Goal: Information Seeking & Learning: Learn about a topic

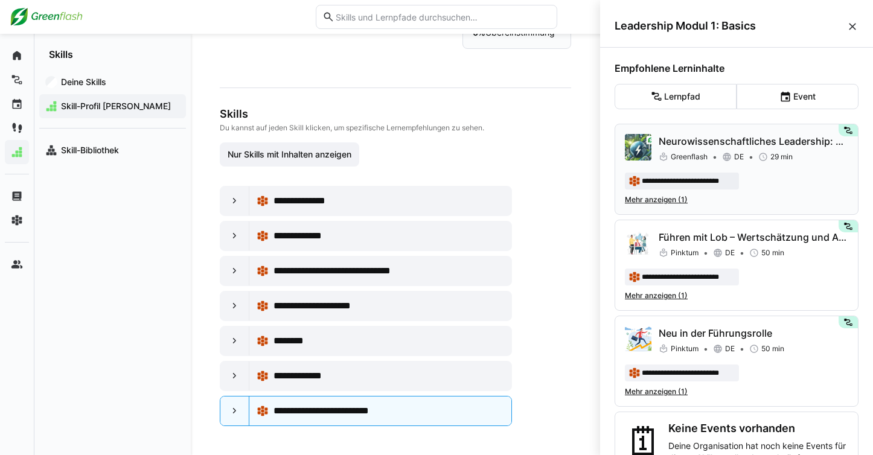
click at [725, 135] on p "Neurowissenschaftliches Leadership: Mein Gehirn, meine Steuerung" at bounding box center [754, 141] width 190 height 14
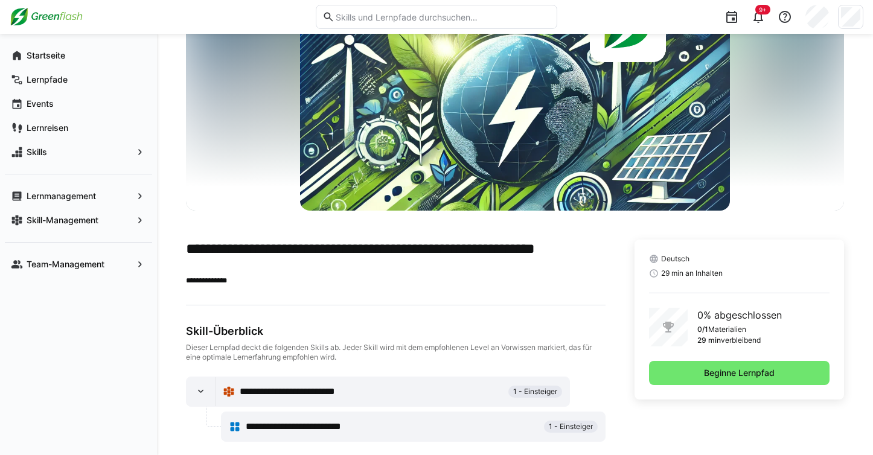
scroll to position [109, 0]
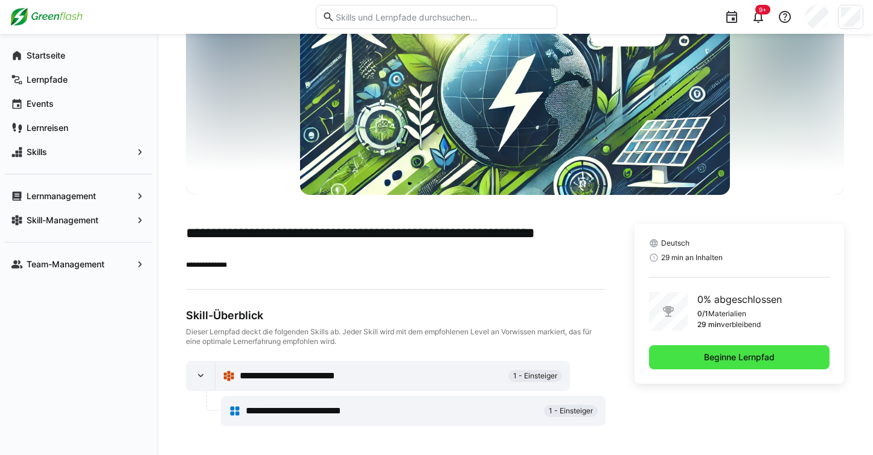
click at [663, 355] on span "Beginne Lernpfad" at bounding box center [739, 358] width 181 height 24
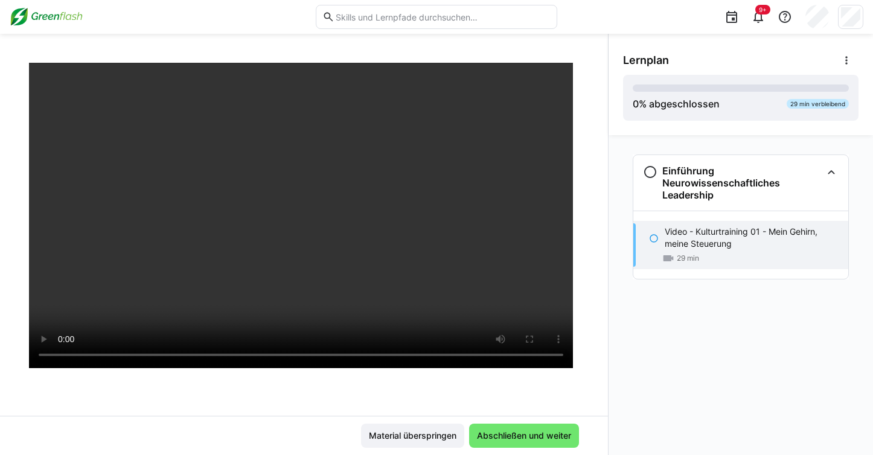
scroll to position [51, 0]
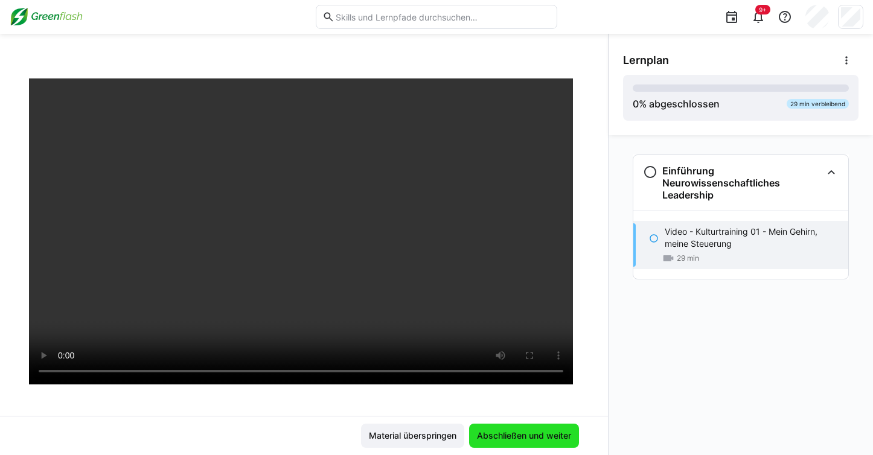
click at [537, 439] on span "Abschließen und weiter" at bounding box center [524, 436] width 98 height 12
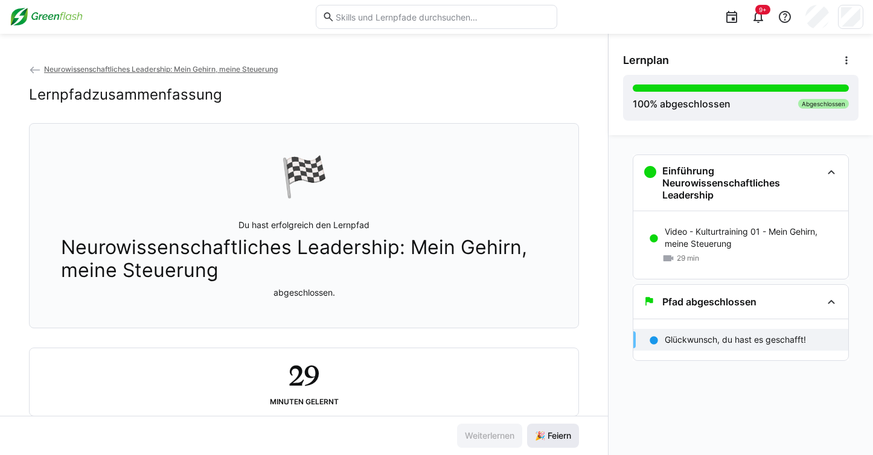
click at [546, 433] on span "🎉 Feiern" at bounding box center [553, 436] width 40 height 12
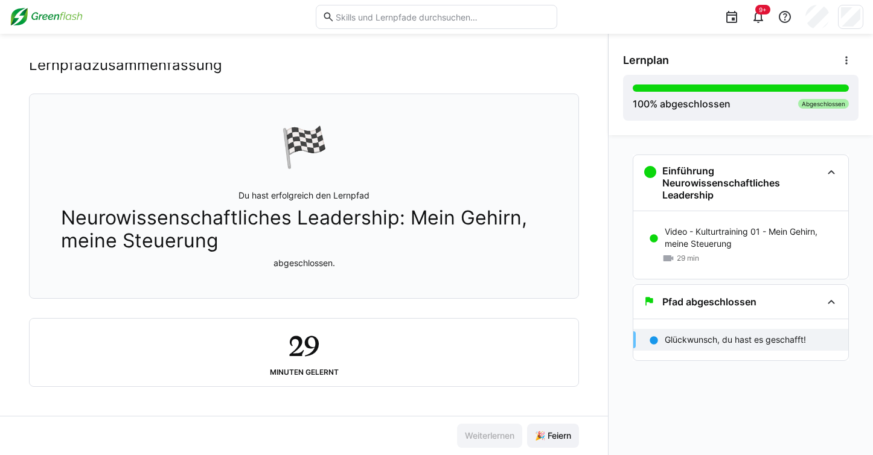
scroll to position [0, 0]
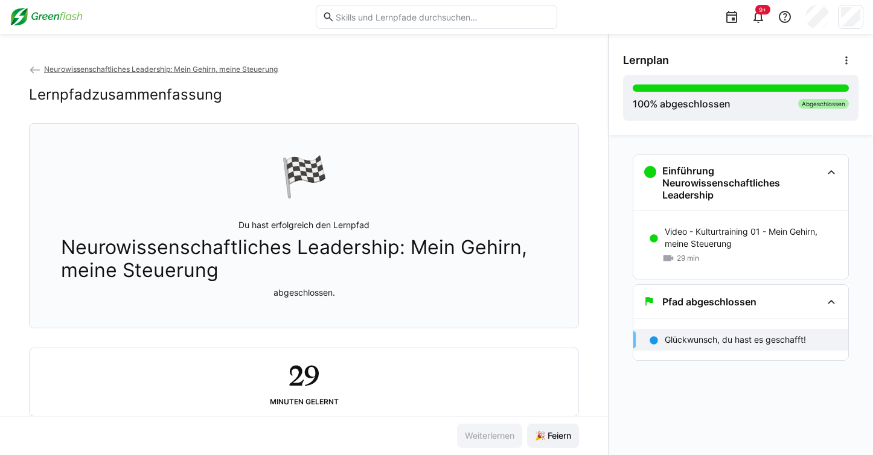
click at [213, 69] on span "Neurowissenschaftliches Leadership: Mein Gehirn, meine Steuerung" at bounding box center [161, 69] width 234 height 9
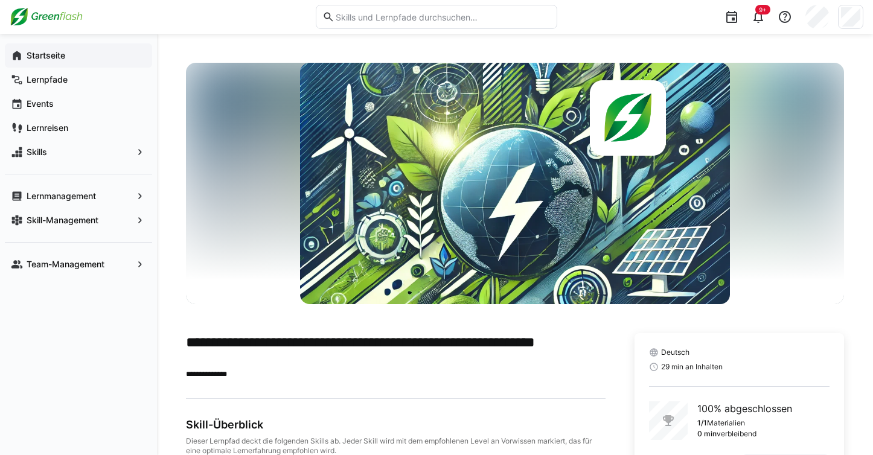
click at [0, 0] on app-navigation-label "Startseite" at bounding box center [0, 0] width 0 height 0
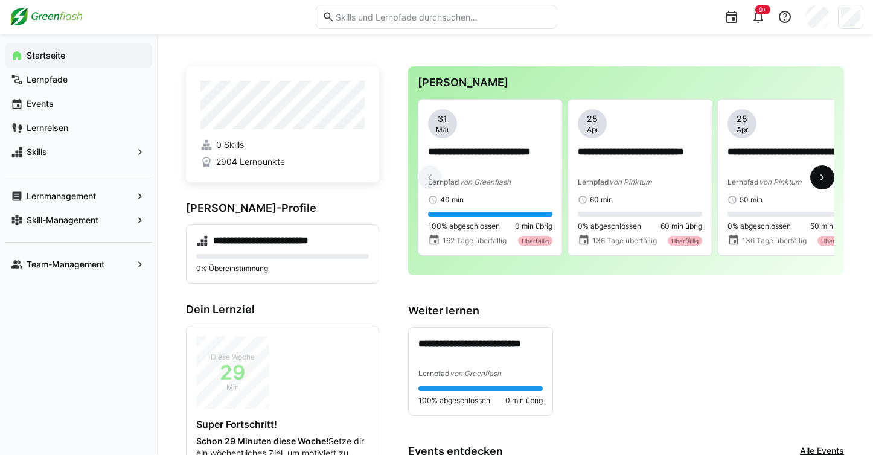
click at [826, 182] on eds-icon at bounding box center [823, 178] width 12 height 12
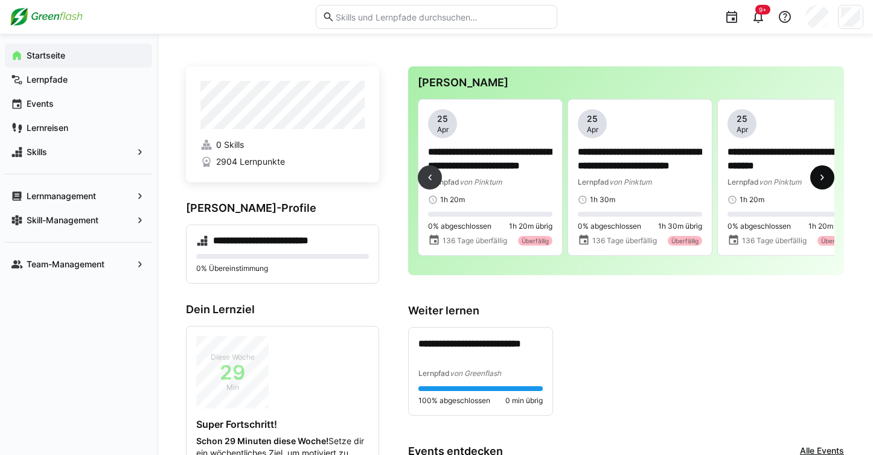
click at [826, 182] on eds-icon at bounding box center [823, 178] width 12 height 12
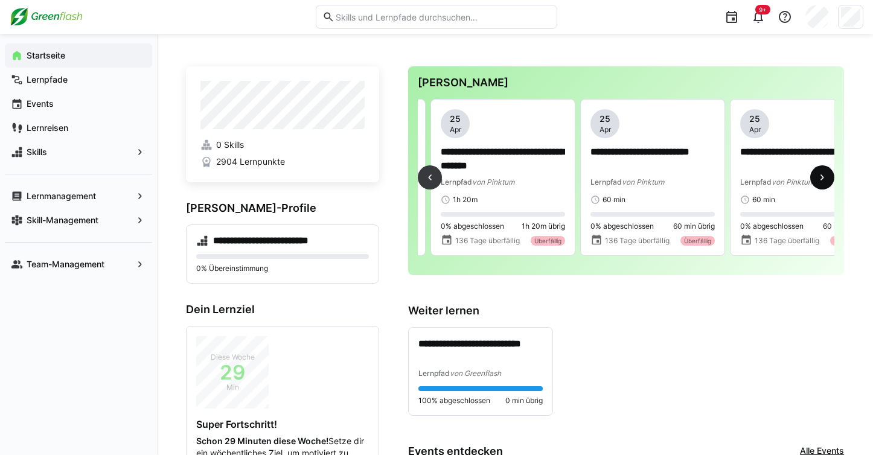
scroll to position [0, 899]
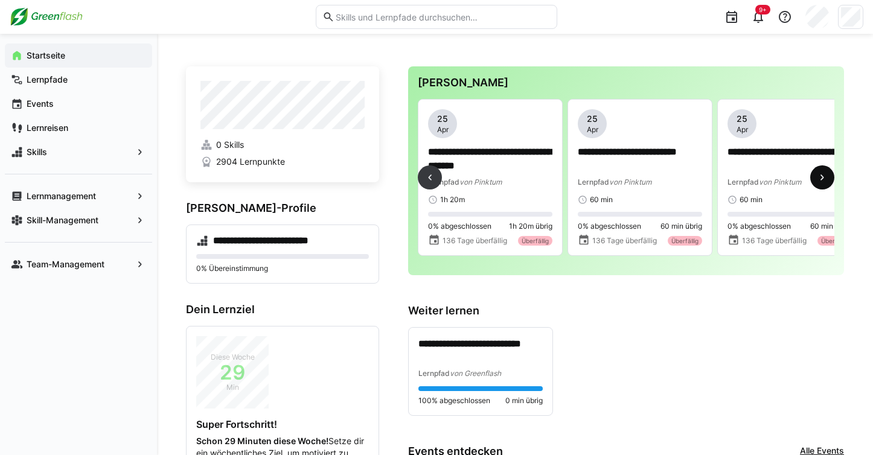
click at [826, 182] on eds-icon at bounding box center [823, 178] width 12 height 12
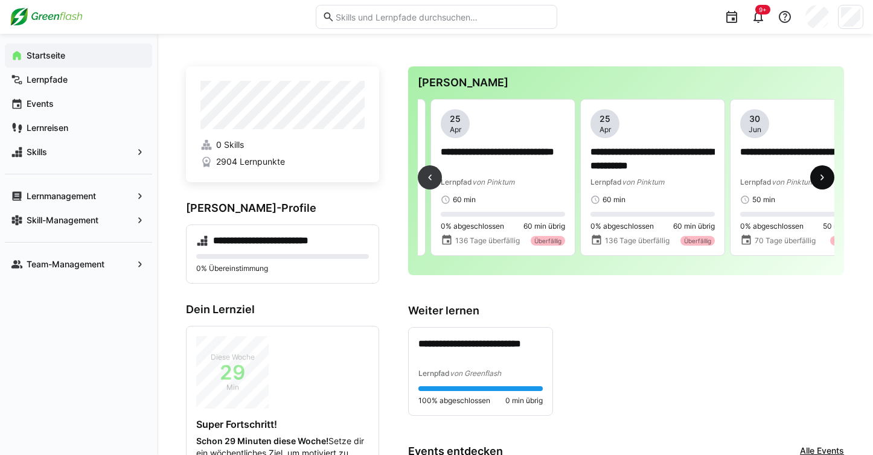
scroll to position [0, 1198]
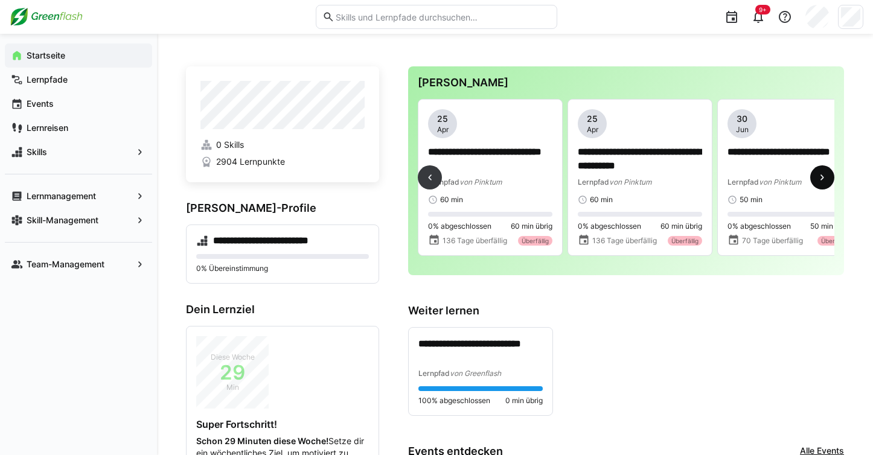
click at [826, 182] on eds-icon at bounding box center [823, 178] width 12 height 12
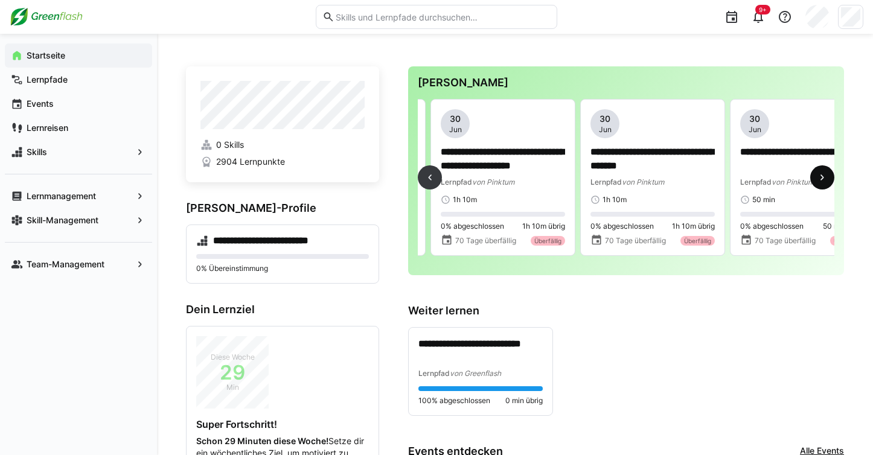
scroll to position [0, 1798]
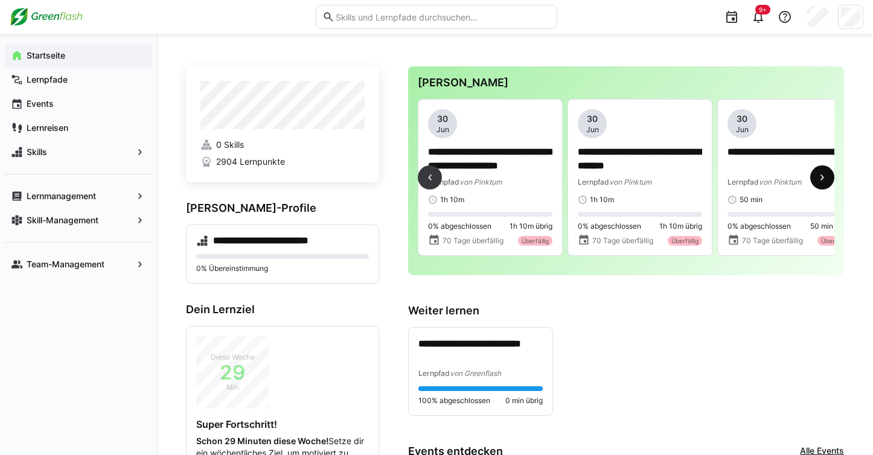
click at [826, 182] on eds-icon at bounding box center [823, 178] width 12 height 12
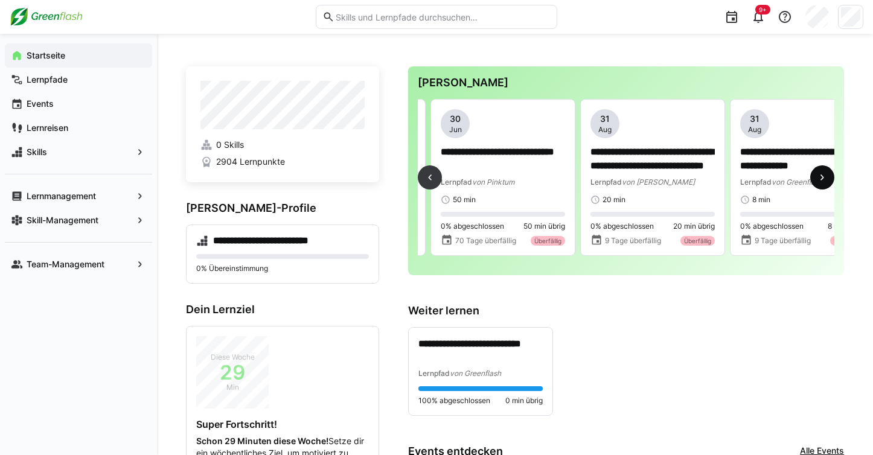
scroll to position [0, 2097]
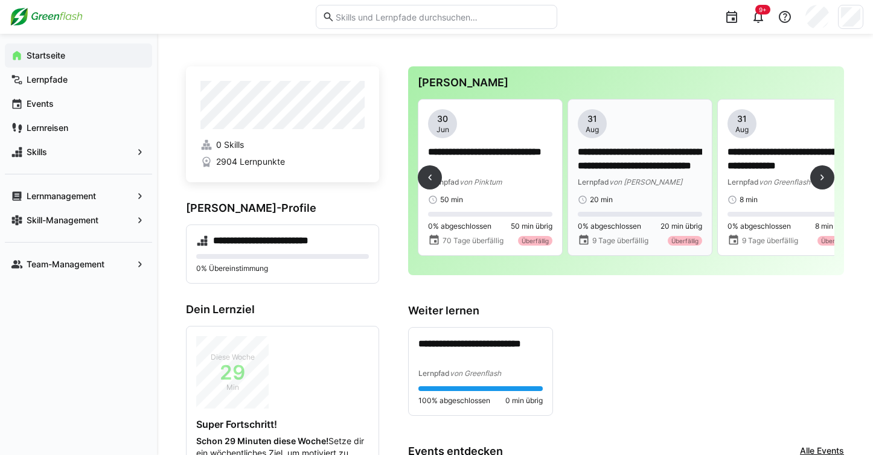
click at [635, 161] on p "**********" at bounding box center [640, 160] width 124 height 28
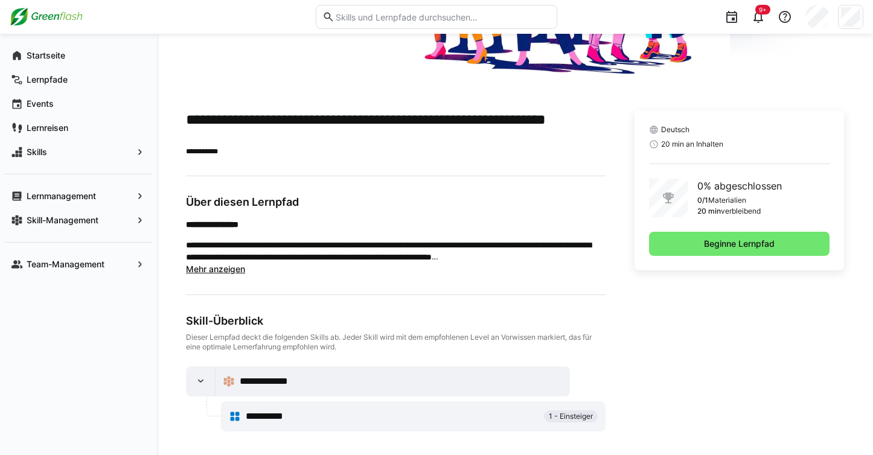
scroll to position [228, 0]
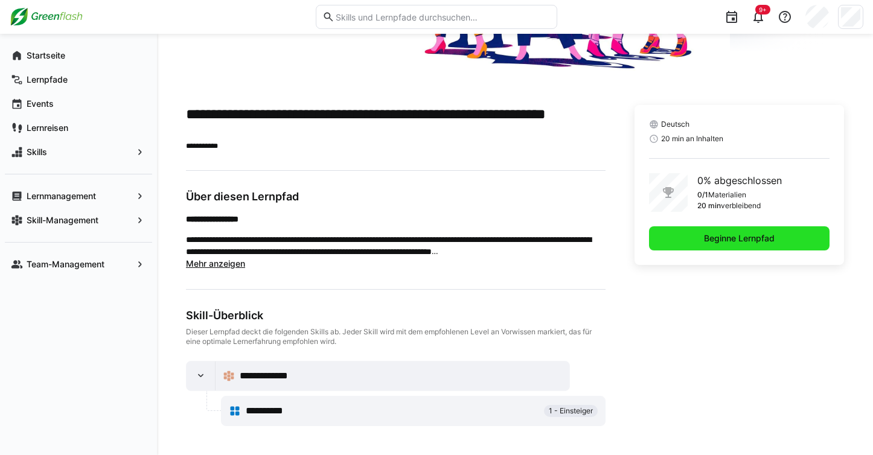
click at [710, 239] on span "Beginne Lernpfad" at bounding box center [740, 239] width 74 height 12
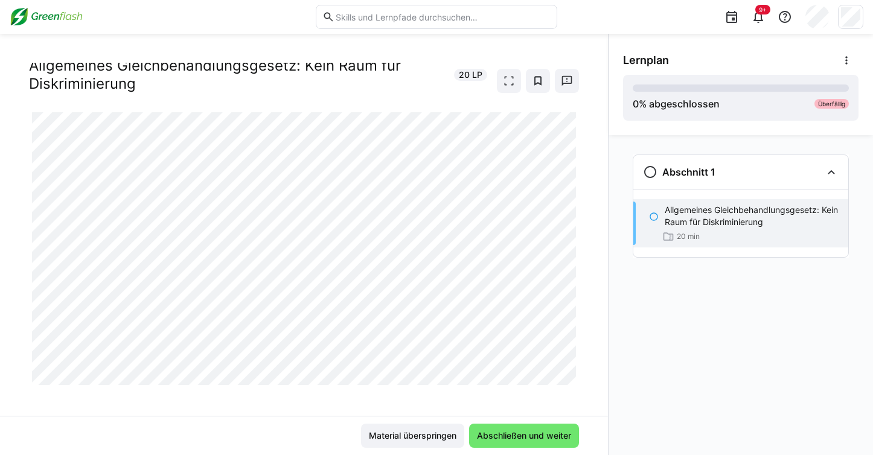
scroll to position [37, 0]
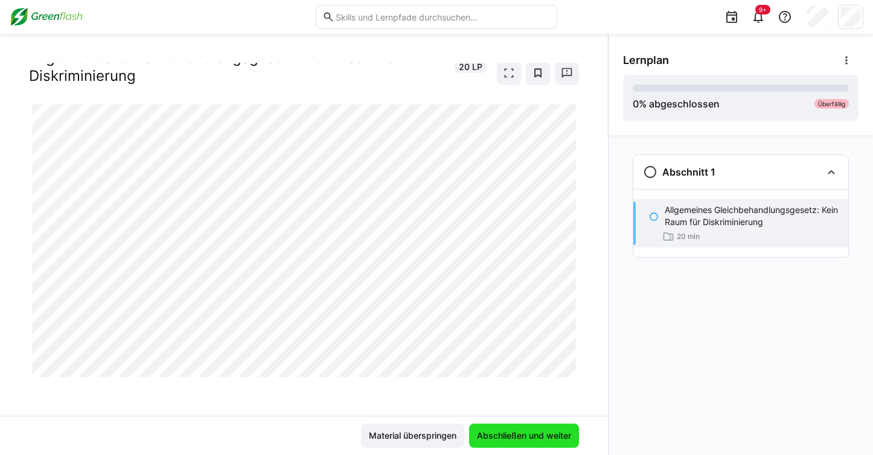
click at [492, 429] on span "Abschließen und weiter" at bounding box center [524, 436] width 110 height 24
click at [498, 440] on span "Abschließen und weiter" at bounding box center [524, 436] width 98 height 12
click at [487, 432] on span "Abschließen und weiter" at bounding box center [524, 436] width 98 height 12
click at [504, 432] on span "Abschließen und weiter" at bounding box center [524, 436] width 98 height 12
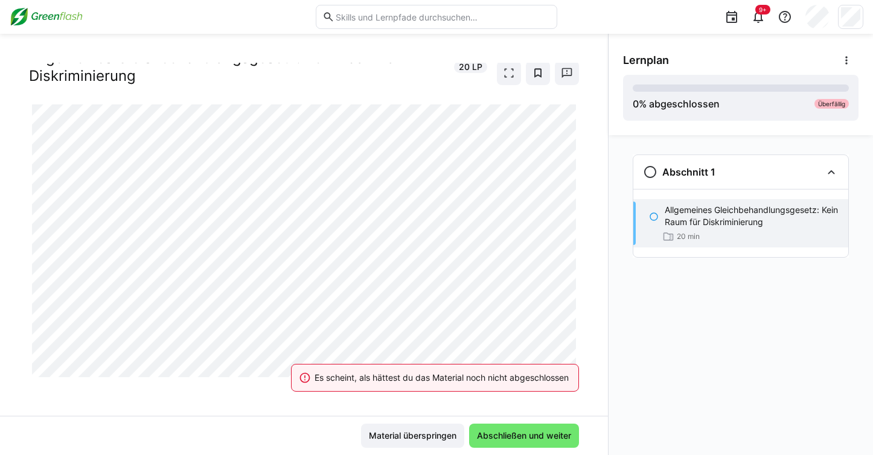
scroll to position [0, 0]
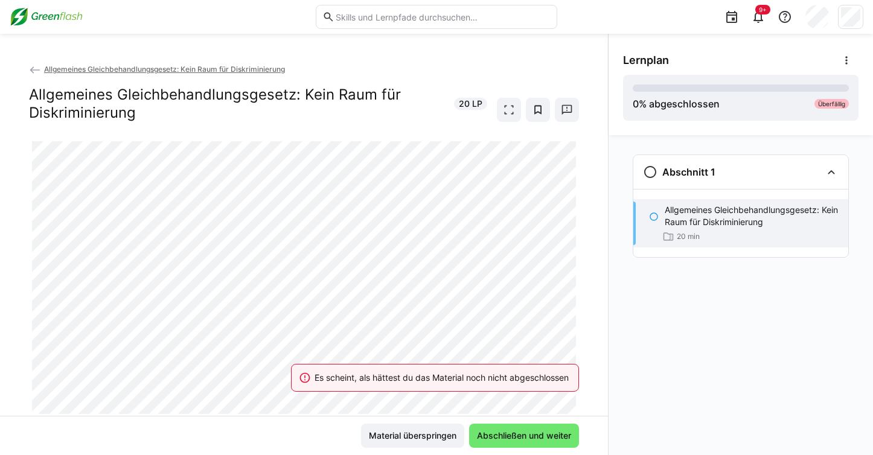
click at [175, 69] on span "Allgemeines Gleichbehandlungsgesetz: Kein Raum für Diskriminierung" at bounding box center [164, 69] width 241 height 9
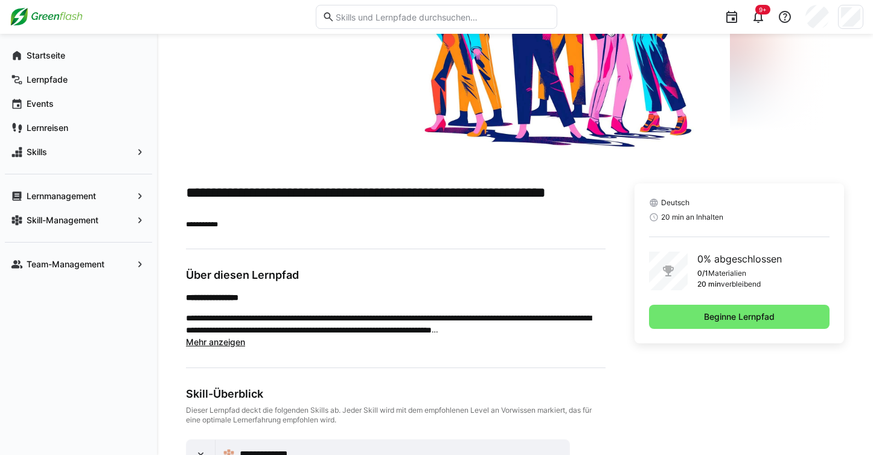
scroll to position [175, 0]
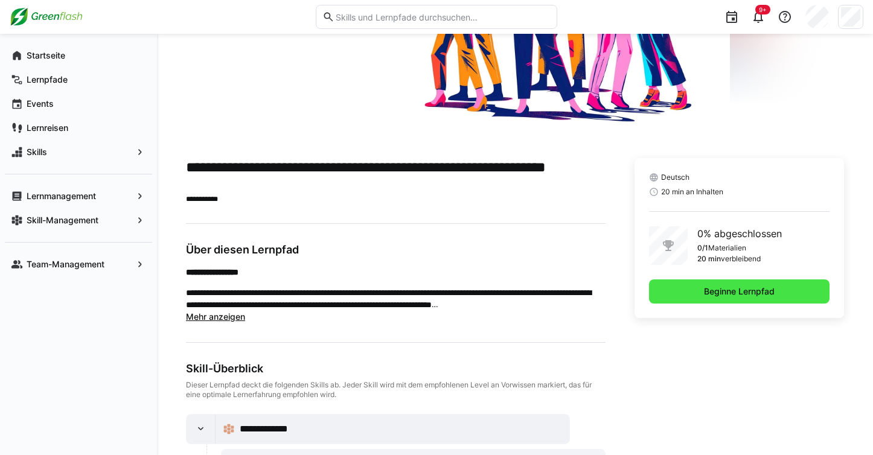
click at [713, 289] on span "Beginne Lernpfad" at bounding box center [740, 292] width 74 height 12
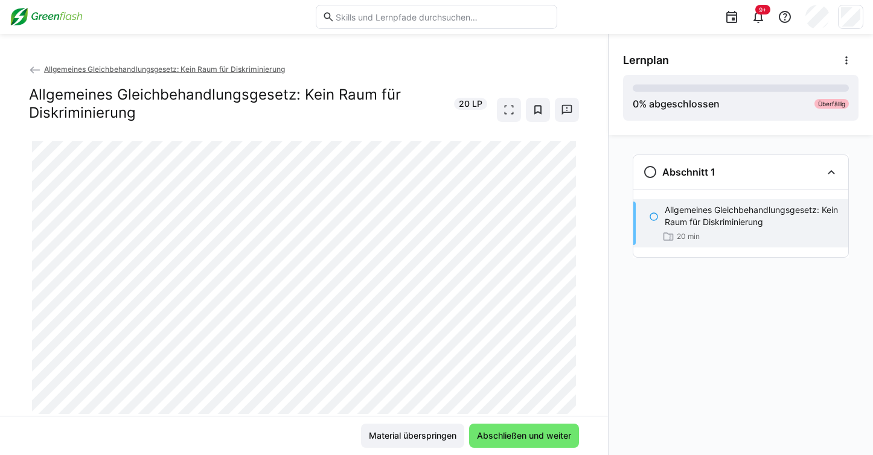
scroll to position [37, 0]
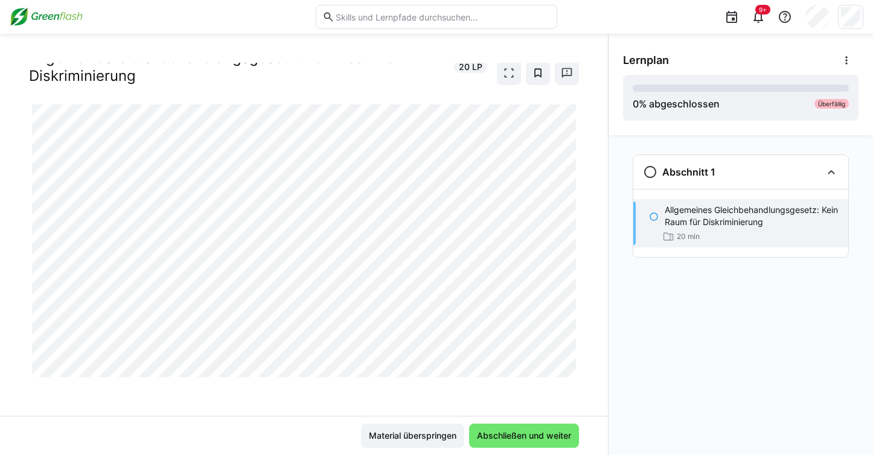
click at [491, 77] on div "Allgemeines Gleichbehandlungsgesetz: Kein Raum für Diskriminierung 20 LP" at bounding box center [304, 67] width 550 height 36
click at [503, 77] on eds-icon at bounding box center [509, 73] width 12 height 12
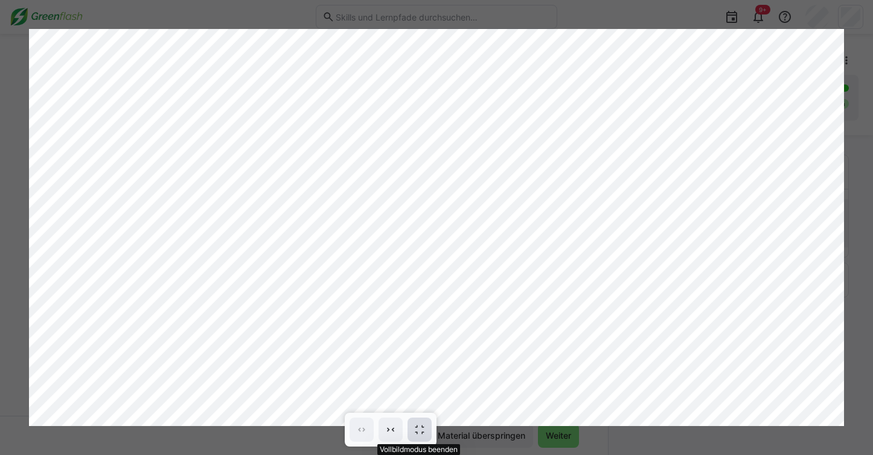
click at [418, 431] on eds-icon at bounding box center [420, 430] width 12 height 12
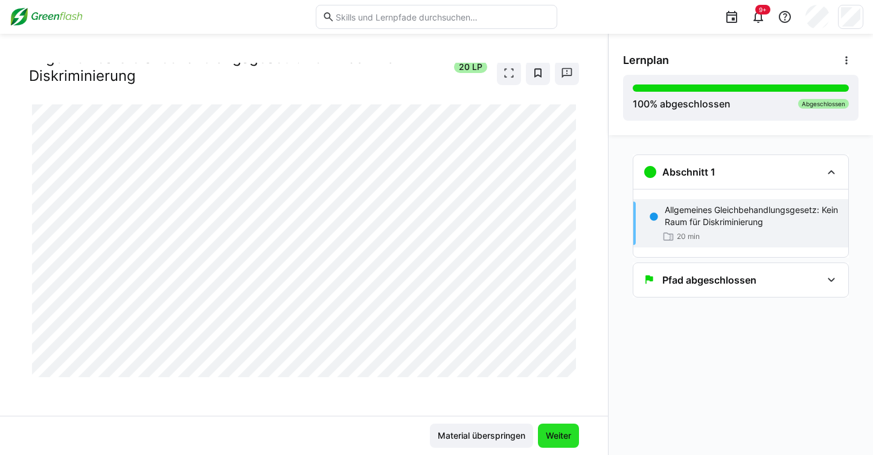
click at [561, 433] on span "Weiter" at bounding box center [558, 436] width 29 height 12
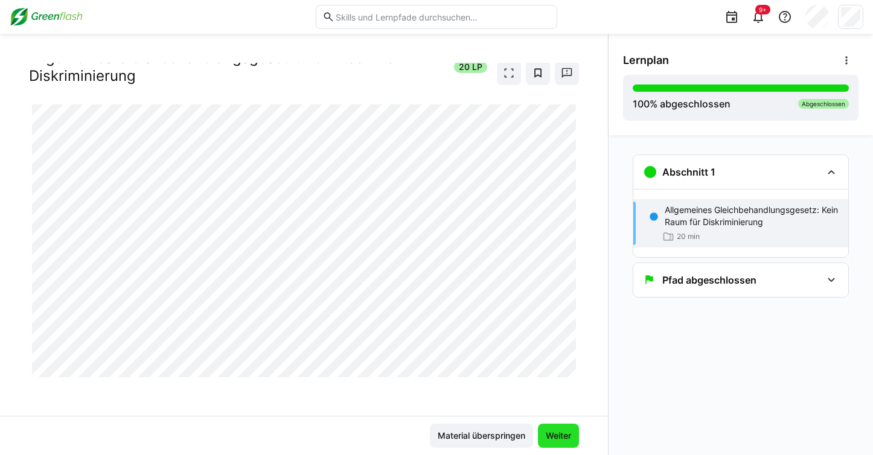
click at [561, 433] on span "Weiter" at bounding box center [558, 436] width 29 height 12
click at [57, 7] on img at bounding box center [46, 16] width 73 height 19
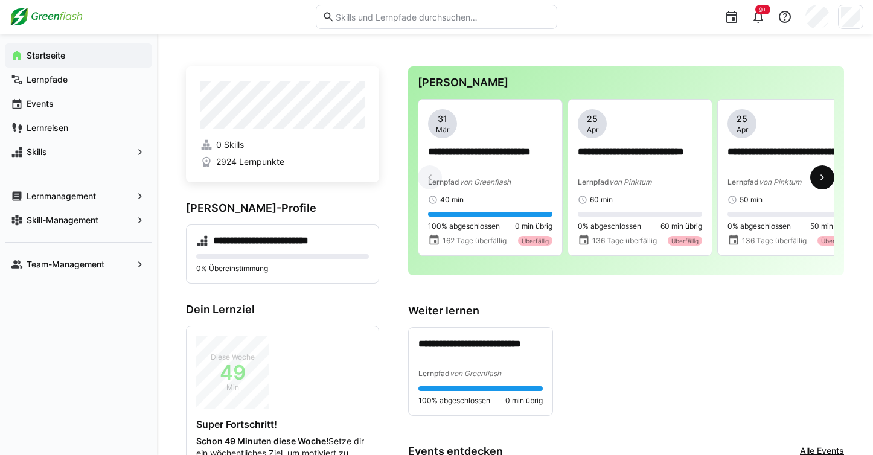
click at [818, 183] on eds-icon at bounding box center [823, 178] width 12 height 12
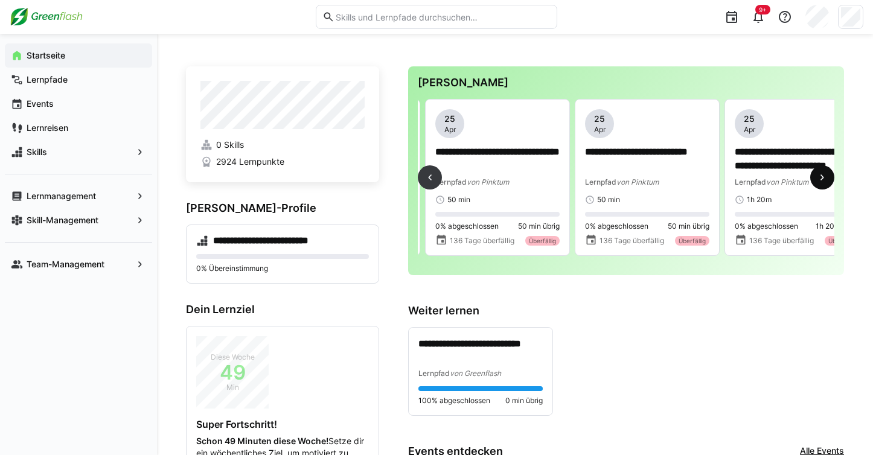
click at [818, 183] on eds-icon at bounding box center [823, 178] width 12 height 12
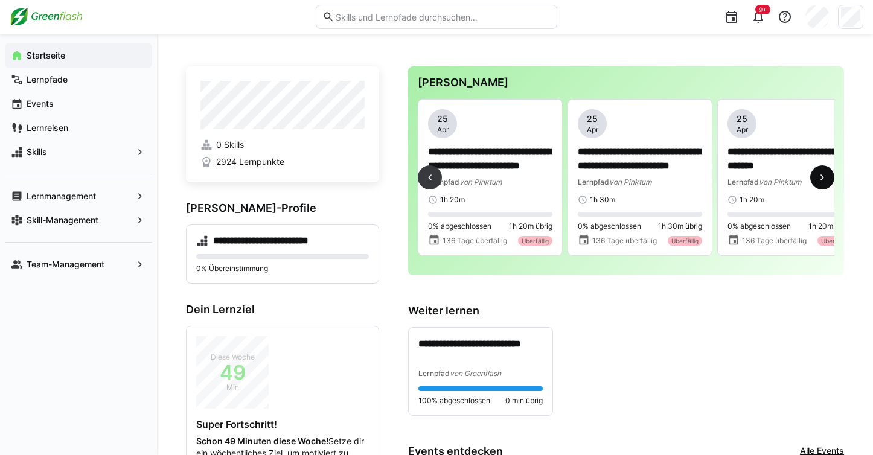
click at [818, 183] on eds-icon at bounding box center [823, 178] width 12 height 12
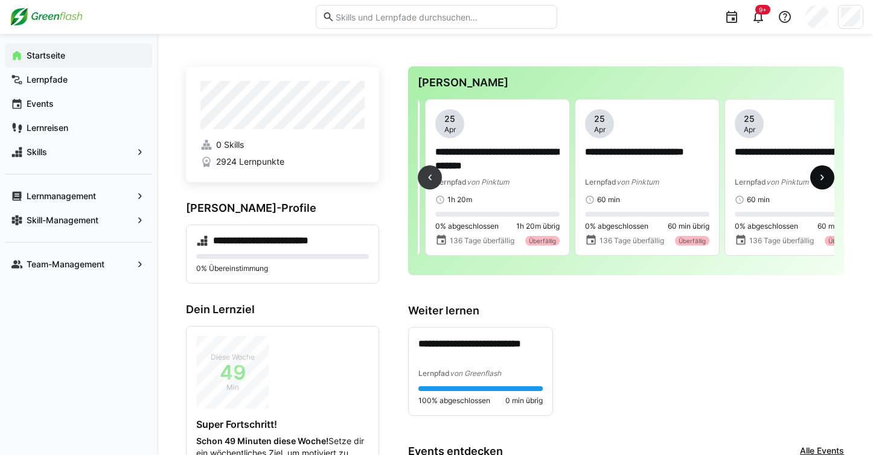
click at [818, 183] on eds-icon at bounding box center [823, 178] width 12 height 12
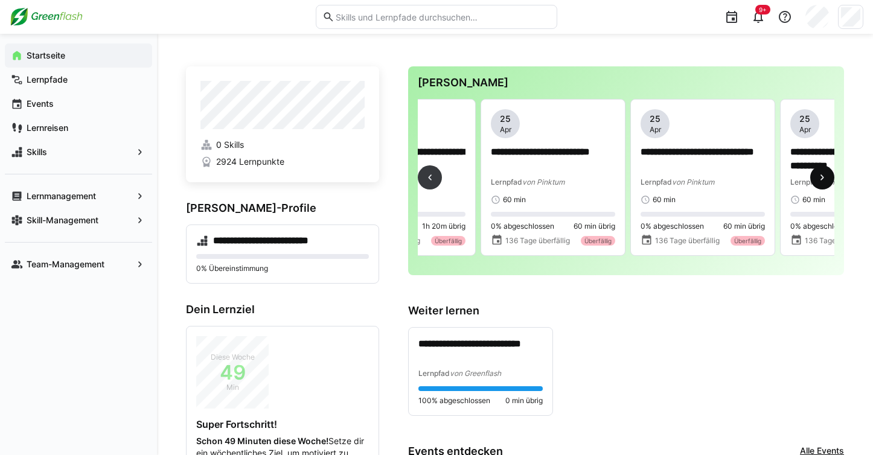
click at [818, 183] on eds-icon at bounding box center [823, 178] width 12 height 12
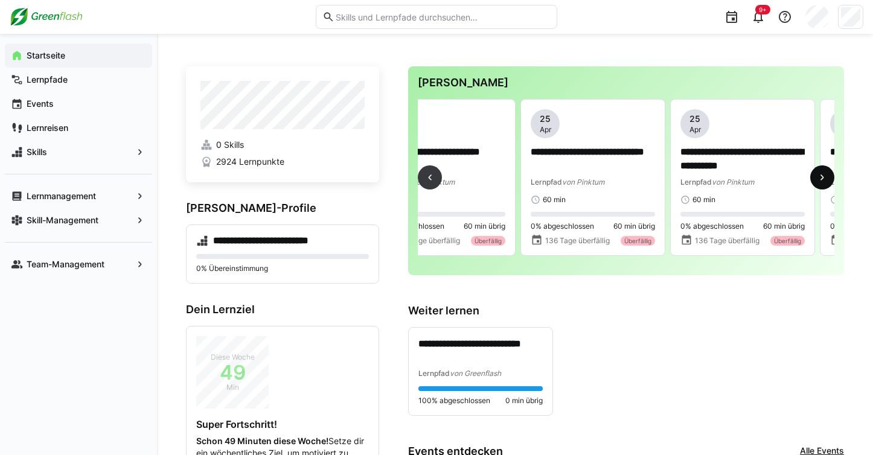
click at [818, 183] on eds-icon at bounding box center [823, 178] width 12 height 12
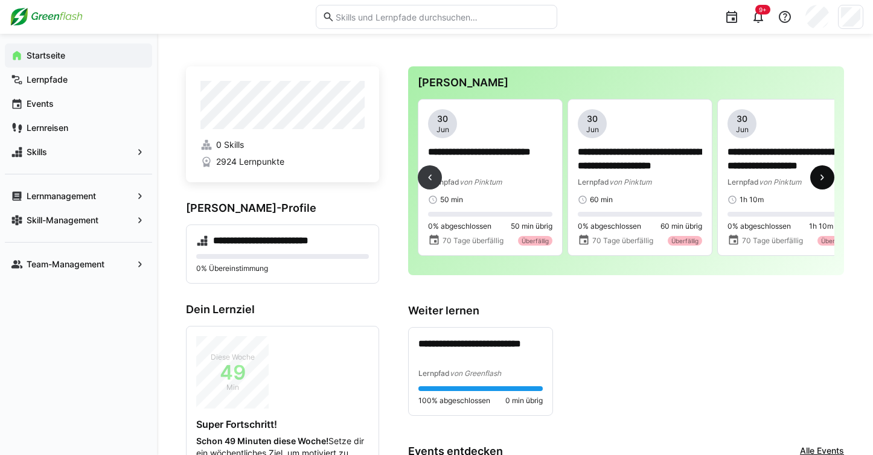
click at [818, 183] on eds-icon at bounding box center [823, 178] width 12 height 12
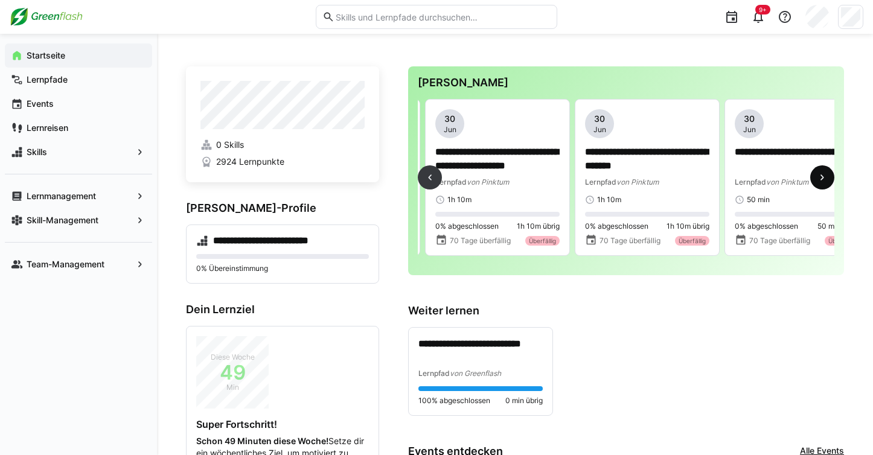
click at [818, 183] on eds-icon at bounding box center [823, 178] width 12 height 12
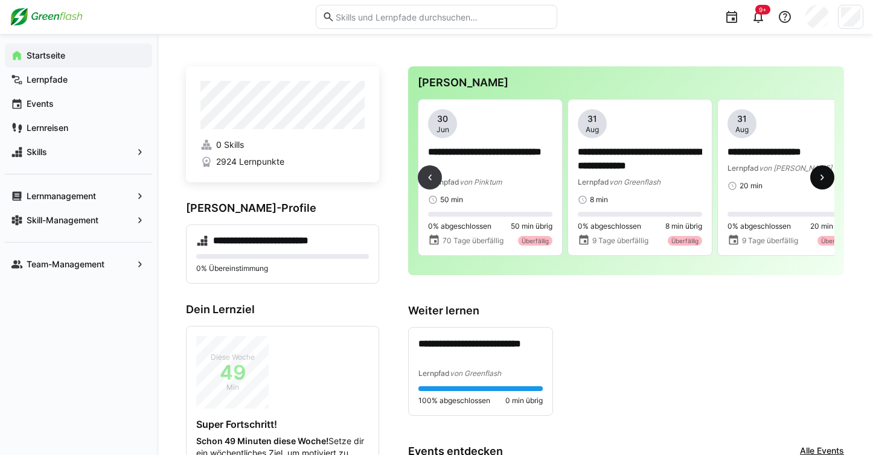
click at [818, 183] on eds-icon at bounding box center [823, 178] width 12 height 12
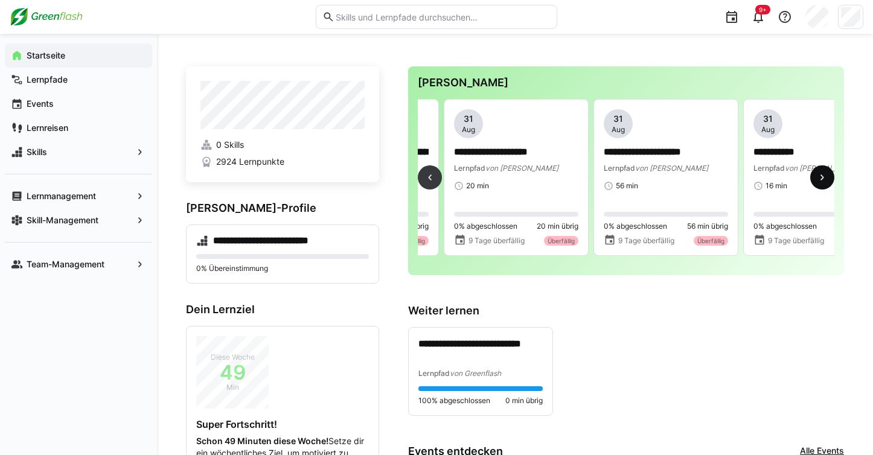
scroll to position [0, 2397]
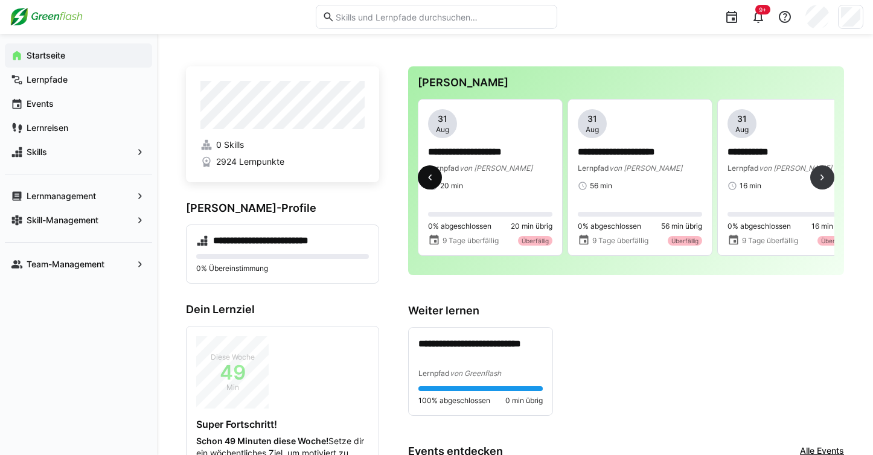
click at [433, 175] on eds-icon at bounding box center [430, 178] width 12 height 12
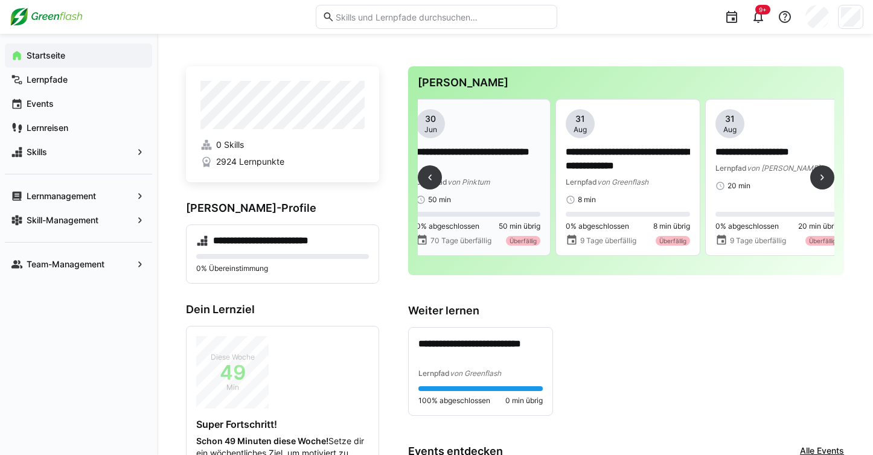
scroll to position [0, 2097]
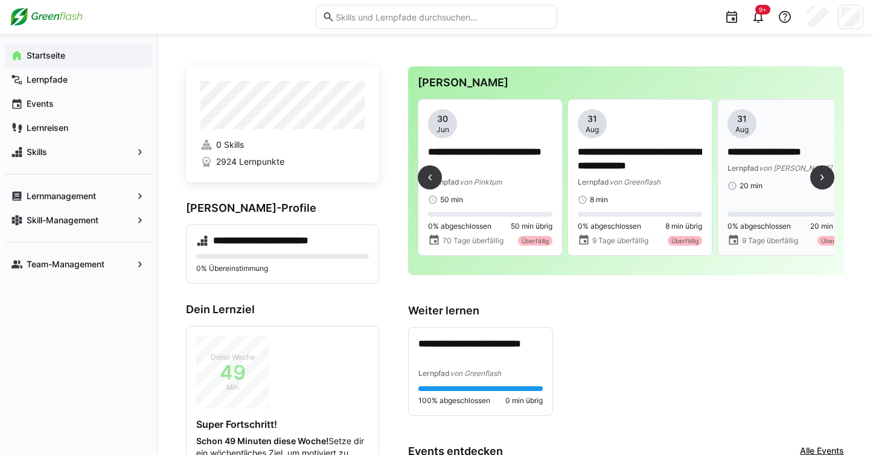
click at [750, 156] on p "**********" at bounding box center [790, 153] width 124 height 14
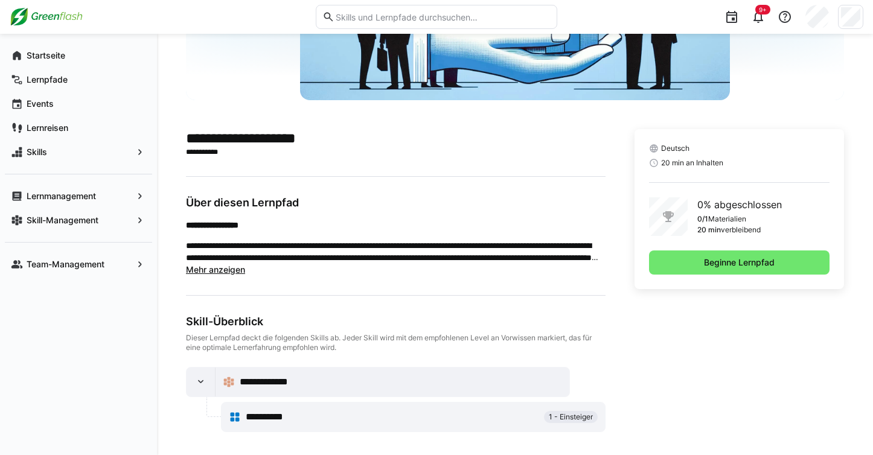
scroll to position [210, 0]
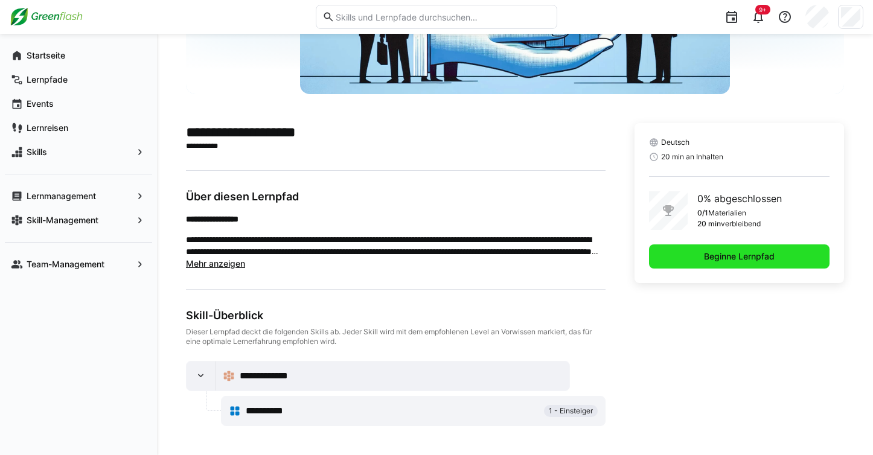
click at [733, 255] on span "Beginne Lernpfad" at bounding box center [740, 257] width 74 height 12
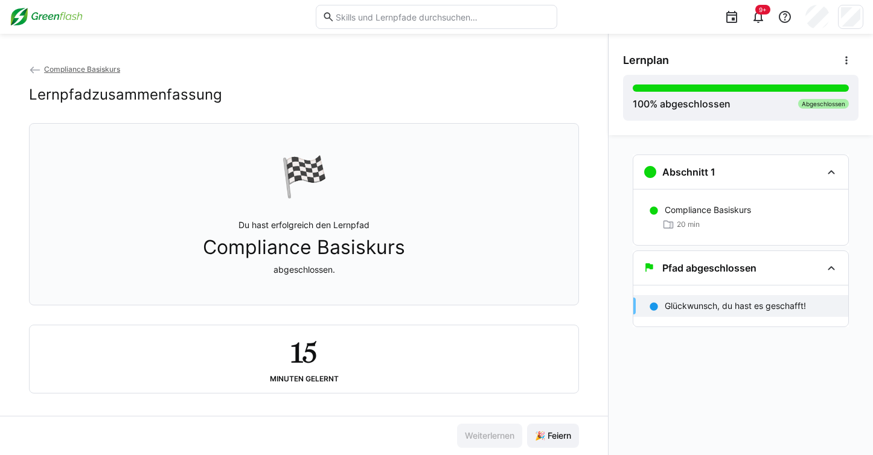
scroll to position [10, 0]
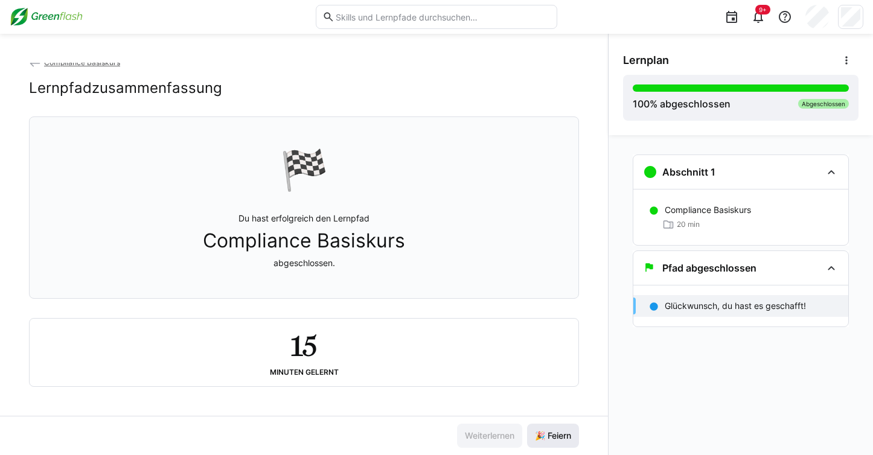
click at [557, 428] on span "🎉 Feiern" at bounding box center [553, 436] width 52 height 24
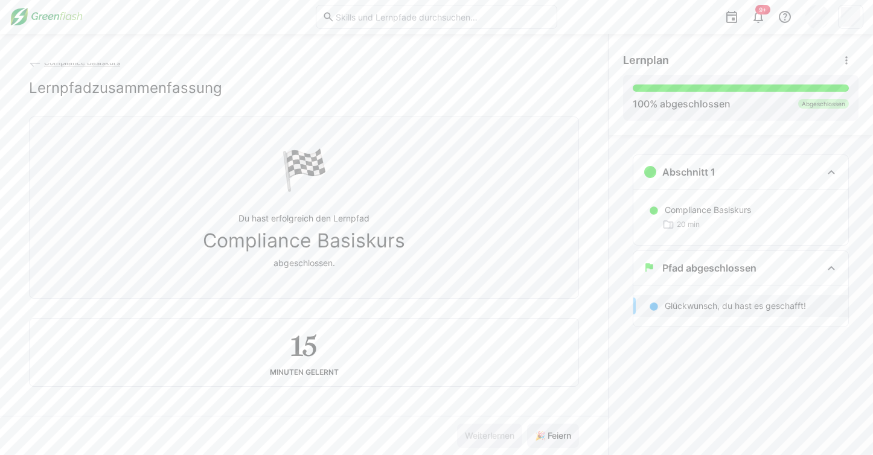
scroll to position [0, 0]
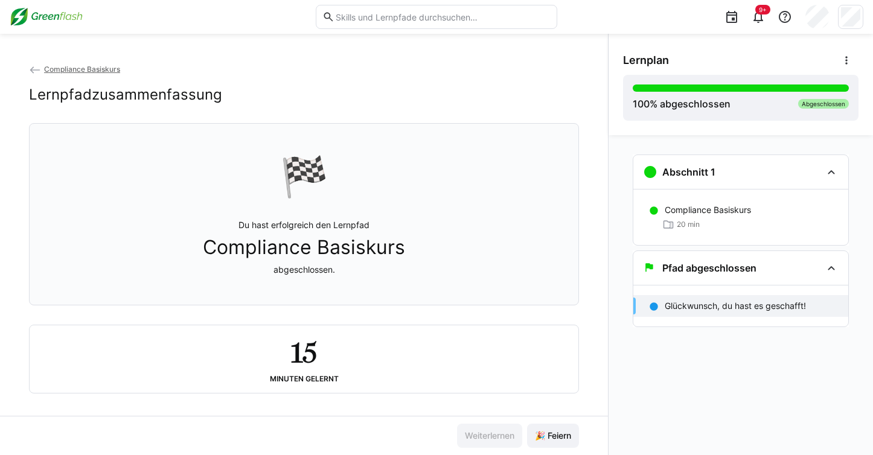
click at [101, 71] on span "Compliance Basiskurs" at bounding box center [82, 69] width 76 height 9
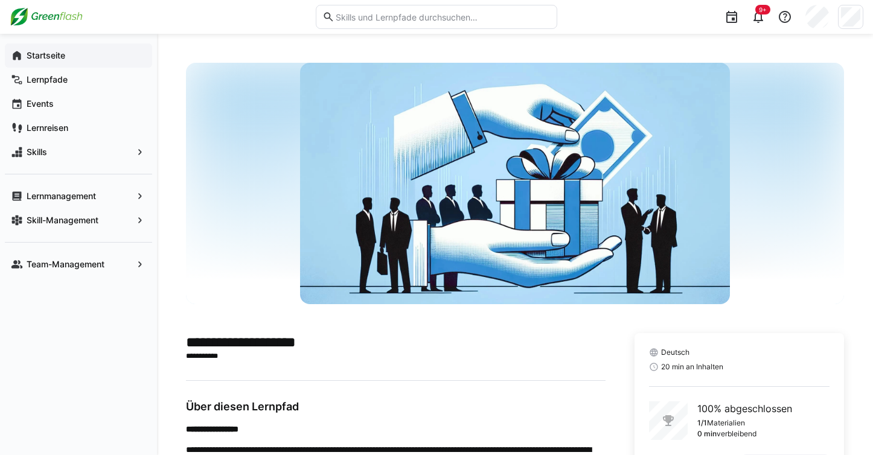
click at [0, 0] on app-navigation-label "Startseite" at bounding box center [0, 0] width 0 height 0
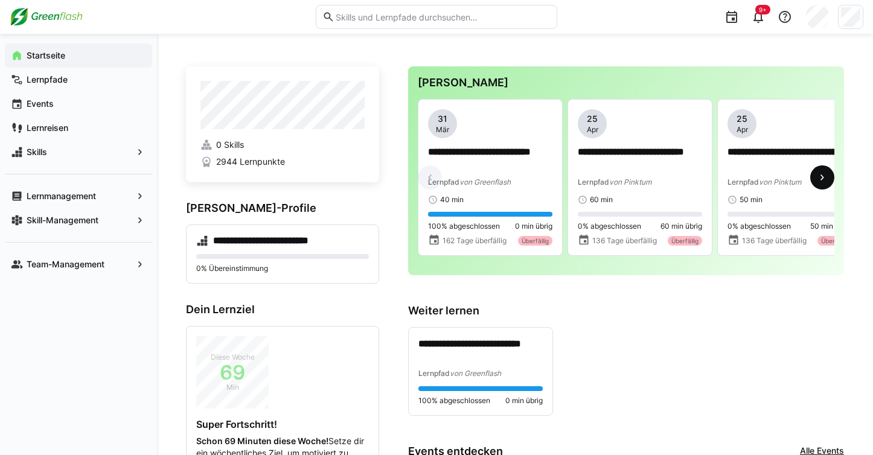
click at [822, 182] on eds-icon at bounding box center [823, 178] width 12 height 12
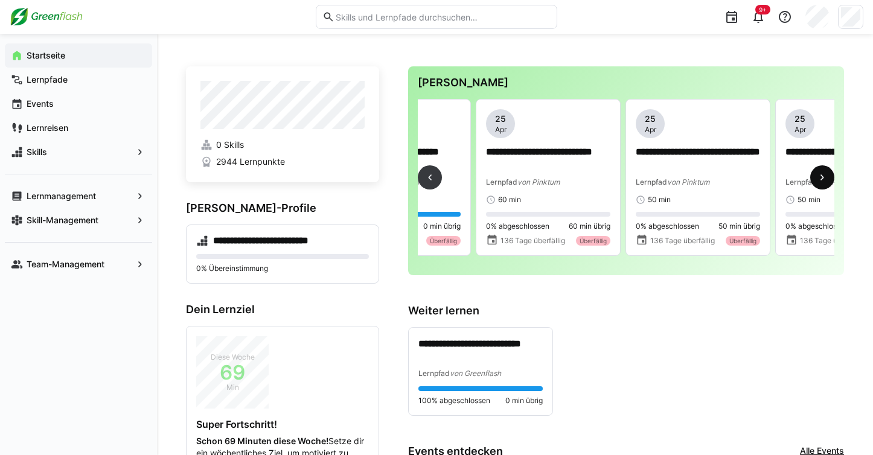
click at [822, 182] on eds-icon at bounding box center [823, 178] width 12 height 12
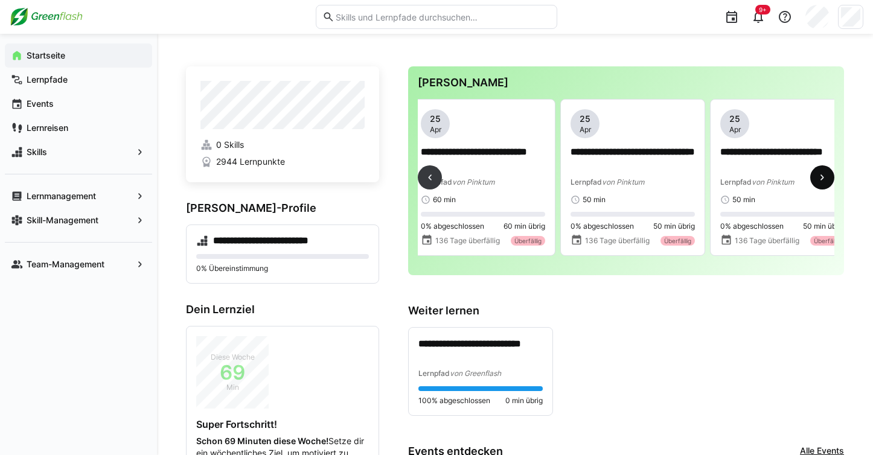
click at [822, 182] on eds-icon at bounding box center [823, 178] width 12 height 12
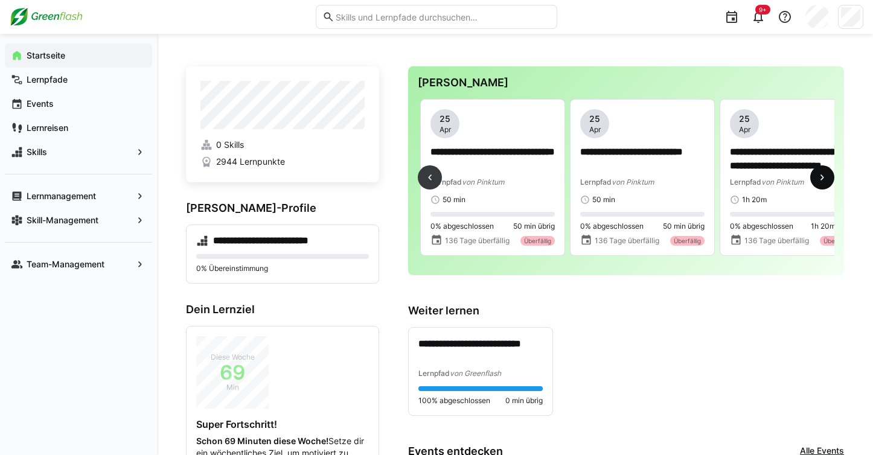
click at [822, 182] on eds-icon at bounding box center [823, 178] width 12 height 12
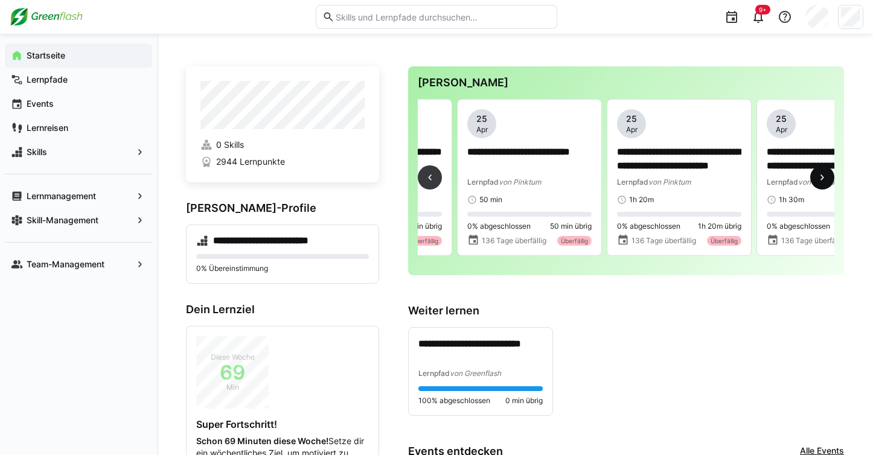
click at [822, 182] on eds-icon at bounding box center [823, 178] width 12 height 12
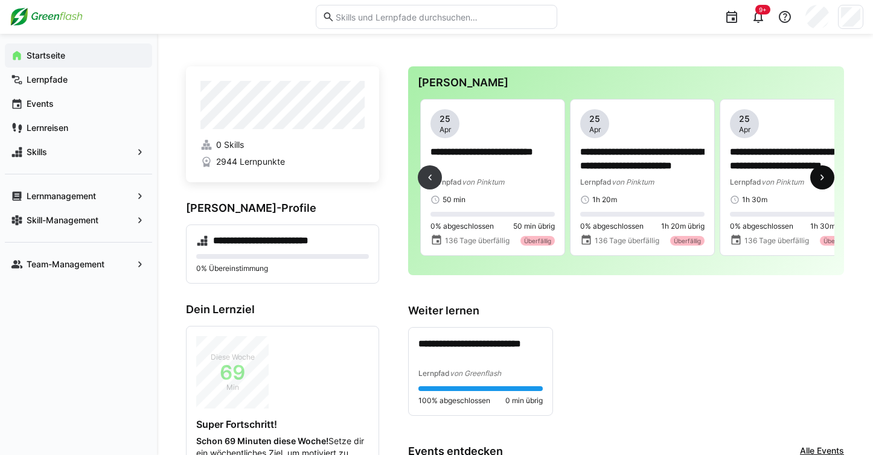
click at [822, 182] on eds-icon at bounding box center [823, 178] width 12 height 12
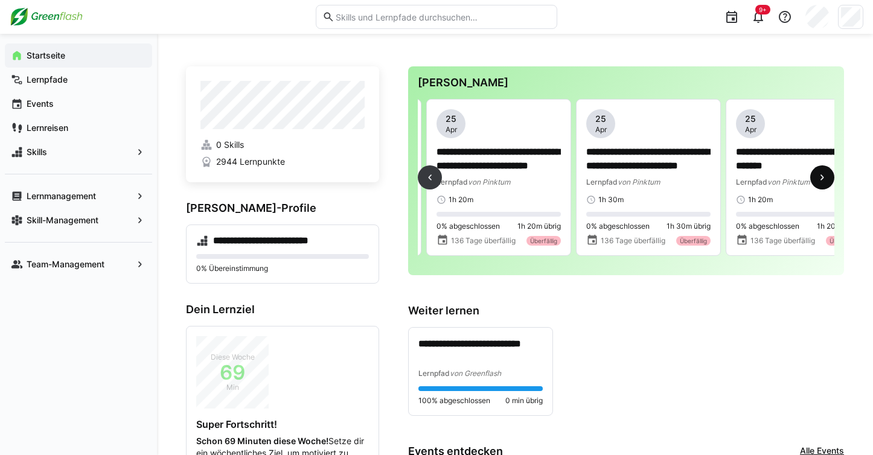
click at [822, 182] on eds-icon at bounding box center [823, 178] width 12 height 12
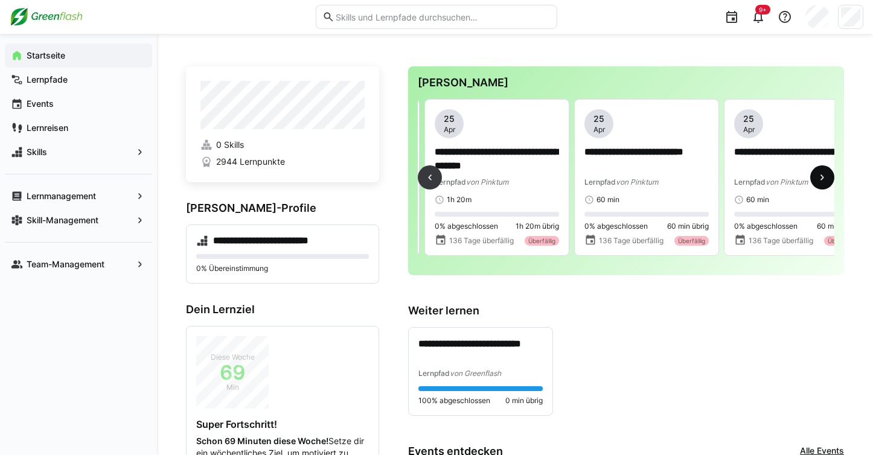
click at [822, 182] on eds-icon at bounding box center [823, 178] width 12 height 12
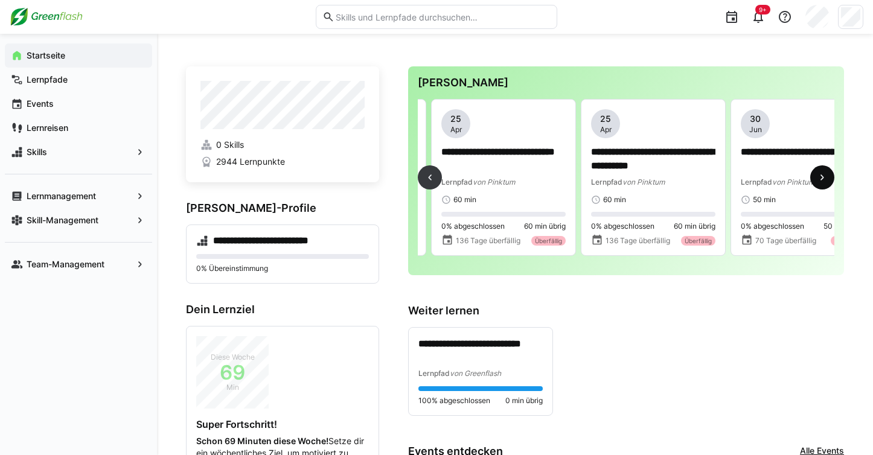
click at [822, 182] on eds-icon at bounding box center [823, 178] width 12 height 12
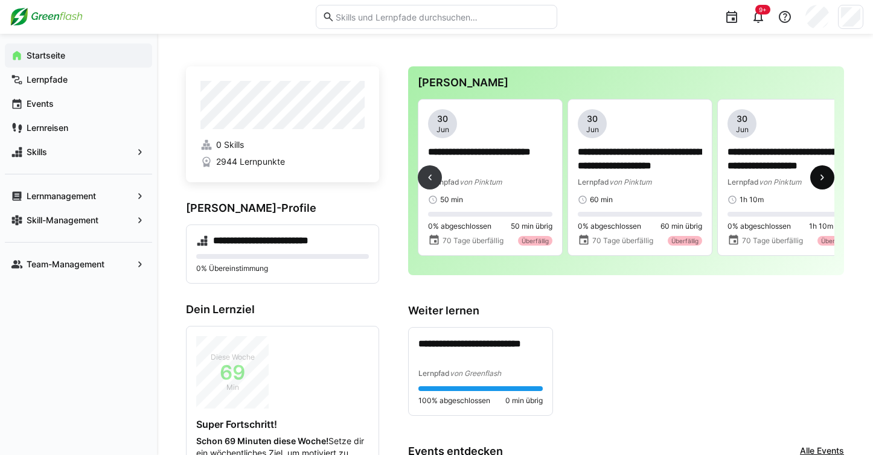
click at [822, 182] on eds-icon at bounding box center [823, 178] width 12 height 12
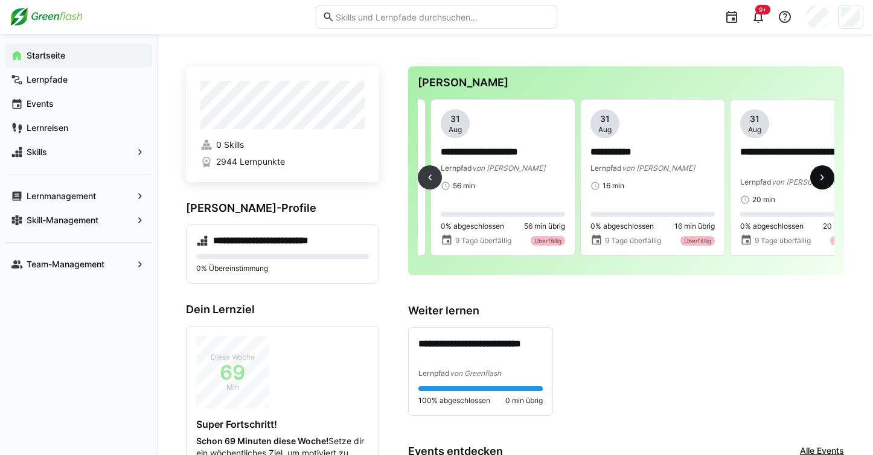
scroll to position [0, 2397]
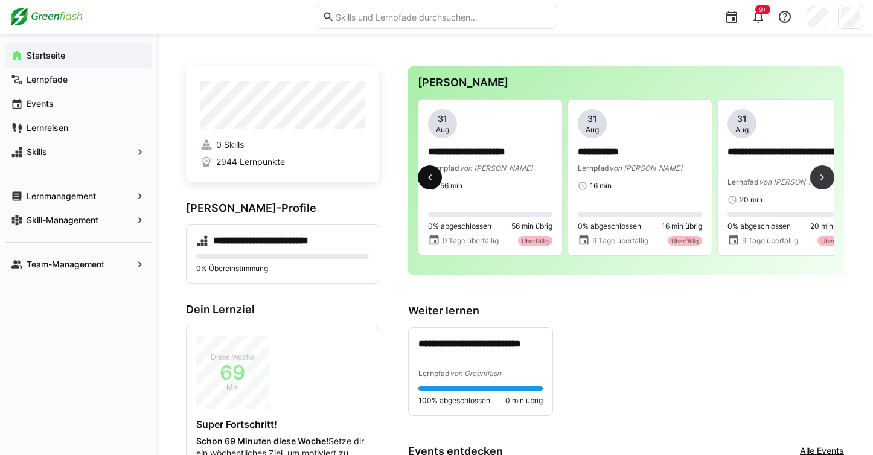
click at [432, 176] on eds-icon at bounding box center [430, 178] width 12 height 12
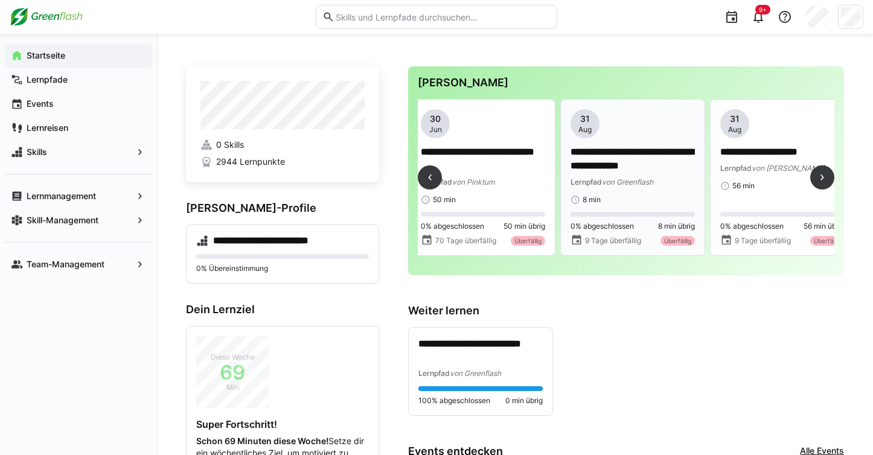
scroll to position [0, 2097]
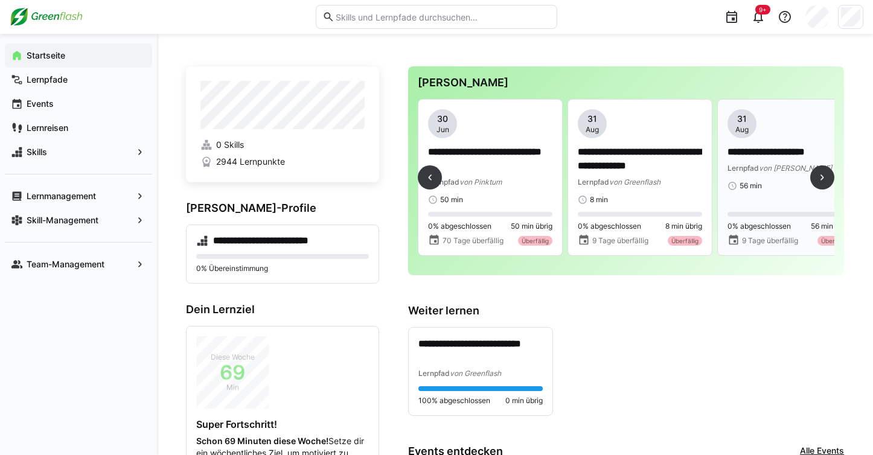
click at [759, 153] on p "**********" at bounding box center [790, 153] width 124 height 14
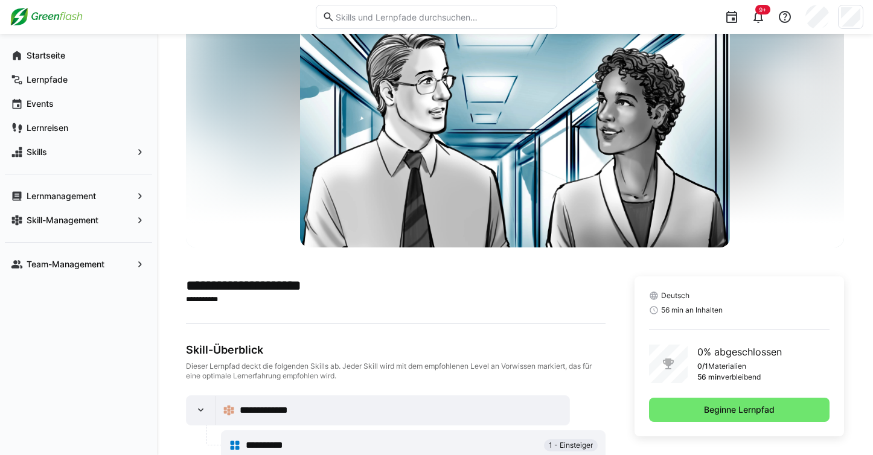
scroll to position [91, 0]
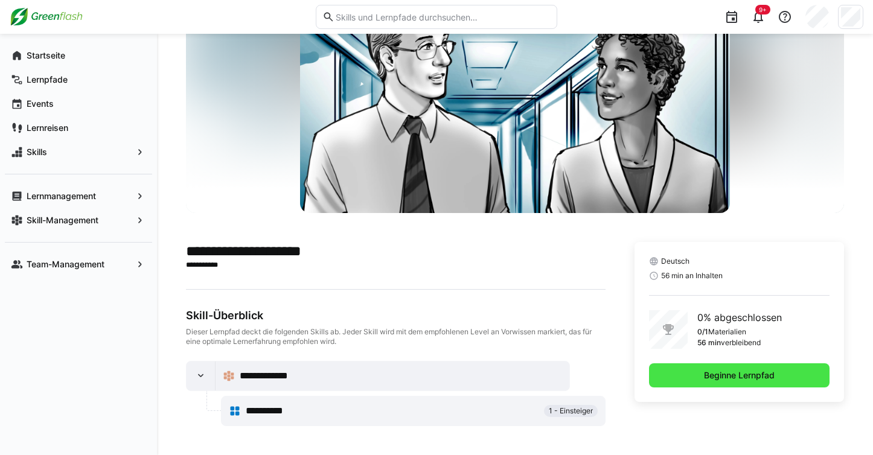
click at [686, 377] on span "Beginne Lernpfad" at bounding box center [739, 376] width 181 height 24
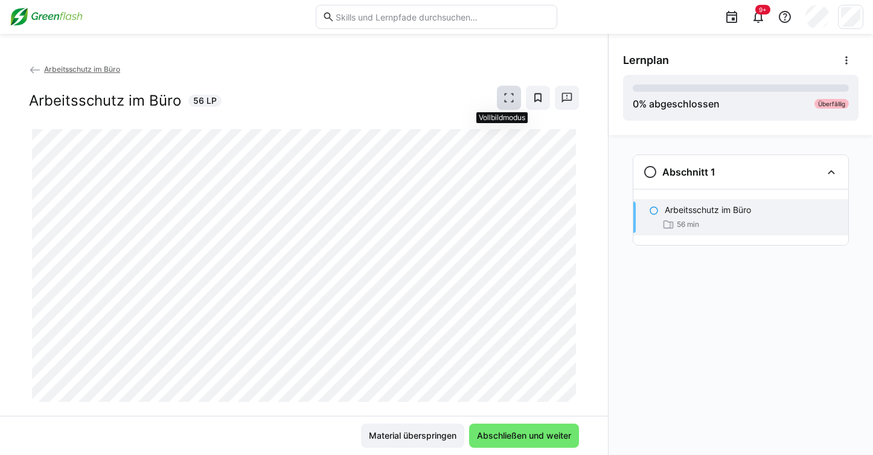
click at [504, 94] on eds-icon at bounding box center [509, 98] width 12 height 12
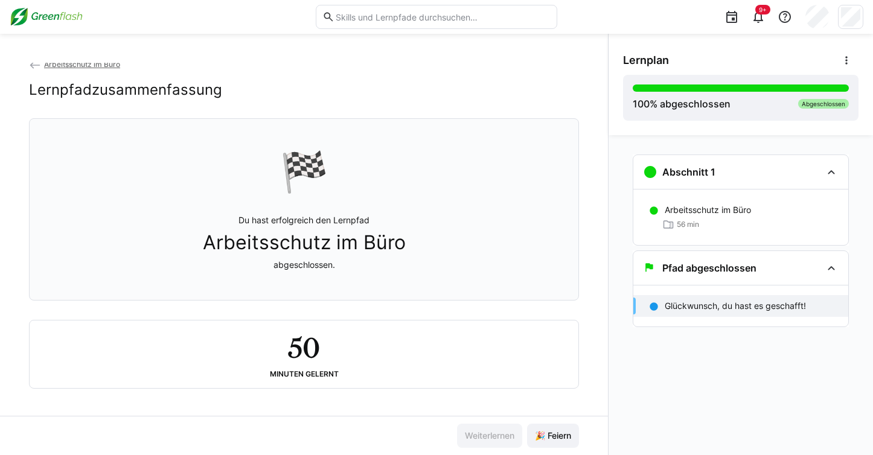
scroll to position [5, 0]
click at [550, 439] on span "🎉 Feiern" at bounding box center [553, 436] width 40 height 12
click at [84, 64] on span "Arbeitsschutz im Büro" at bounding box center [82, 63] width 76 height 9
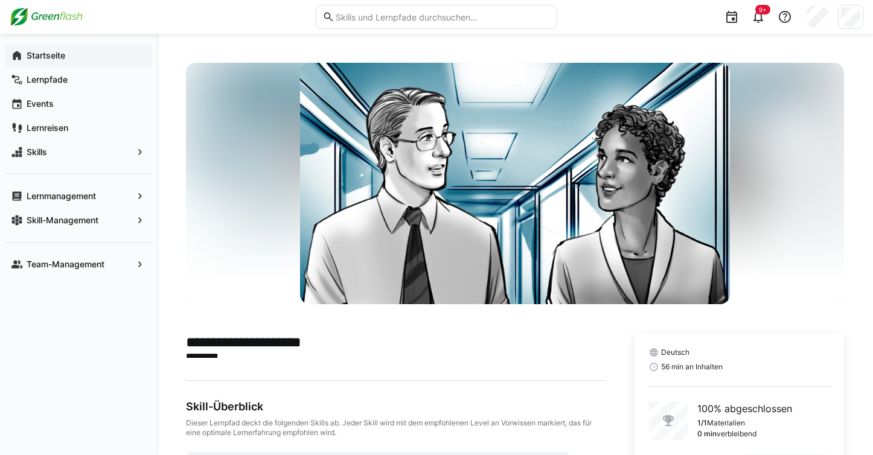
click at [0, 0] on app-navigation-label "Startseite" at bounding box center [0, 0] width 0 height 0
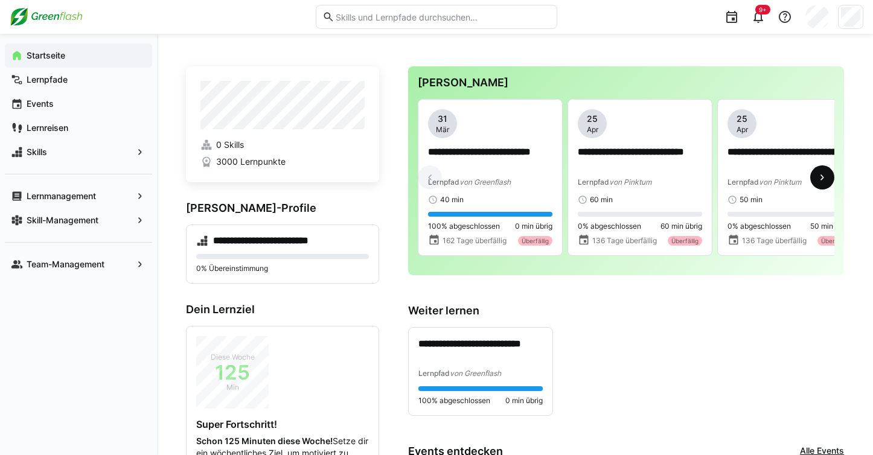
click at [823, 179] on eds-icon at bounding box center [823, 178] width 12 height 12
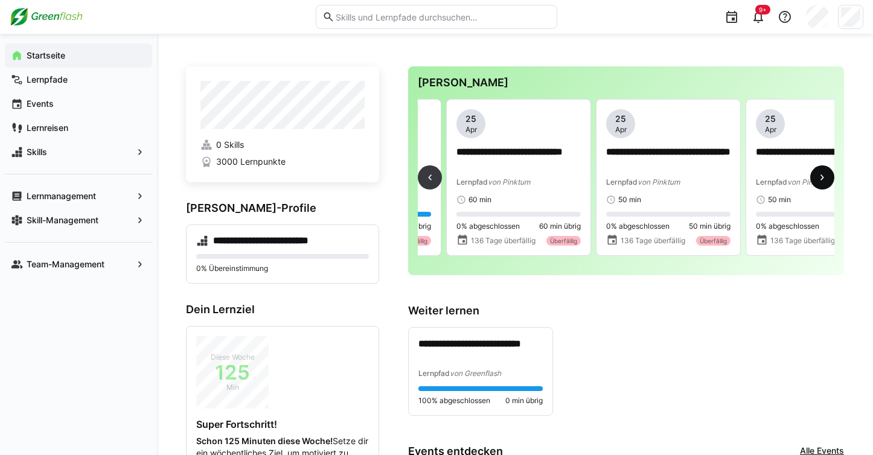
click at [823, 179] on eds-icon at bounding box center [823, 178] width 12 height 12
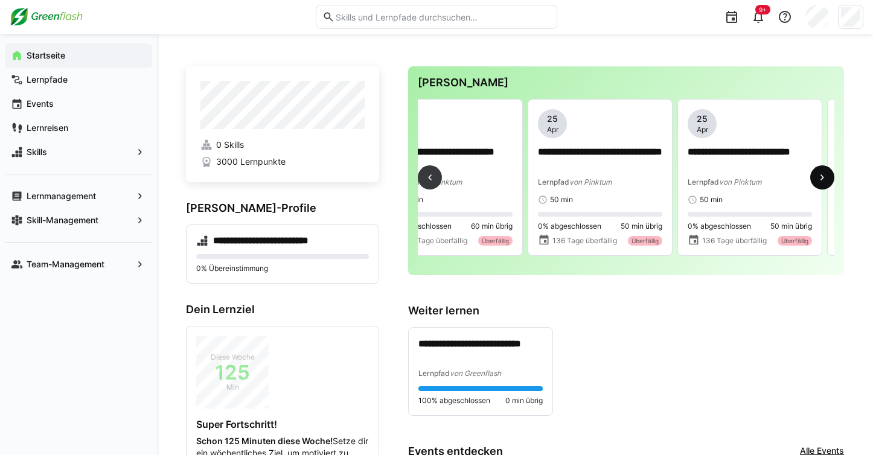
click at [823, 179] on eds-icon at bounding box center [823, 178] width 12 height 12
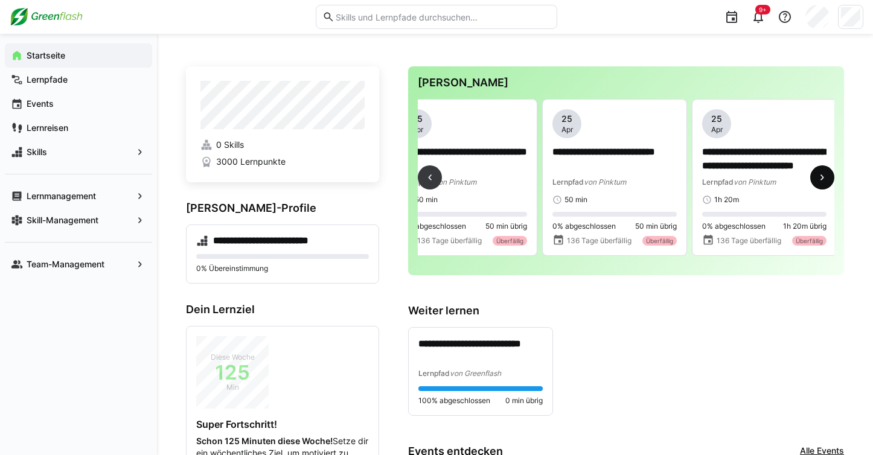
click at [823, 179] on eds-icon at bounding box center [823, 178] width 12 height 12
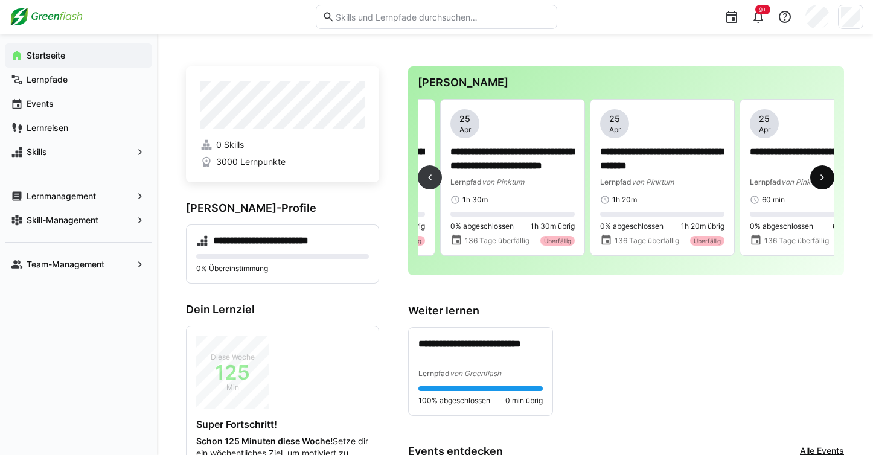
click at [823, 179] on eds-icon at bounding box center [823, 178] width 12 height 12
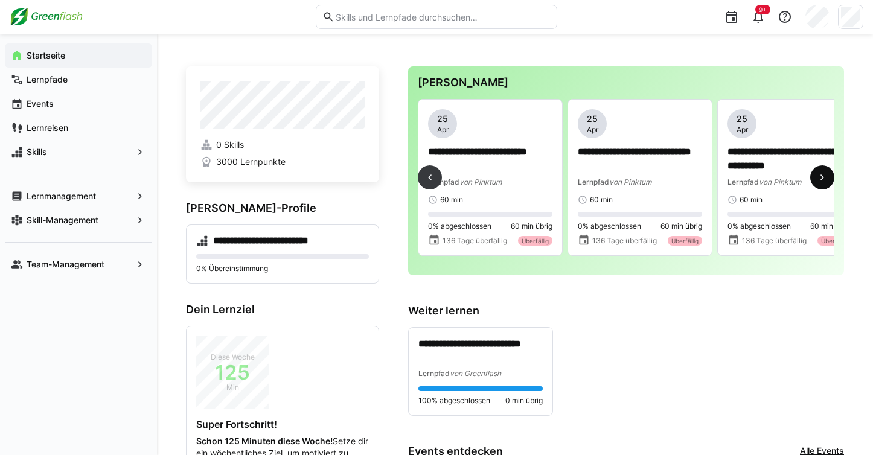
click at [823, 179] on eds-icon at bounding box center [823, 178] width 12 height 12
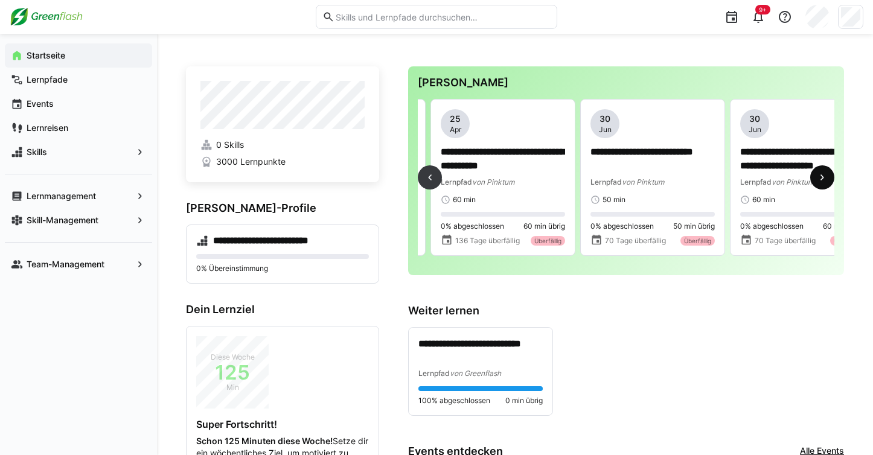
click at [823, 179] on eds-icon at bounding box center [823, 178] width 12 height 12
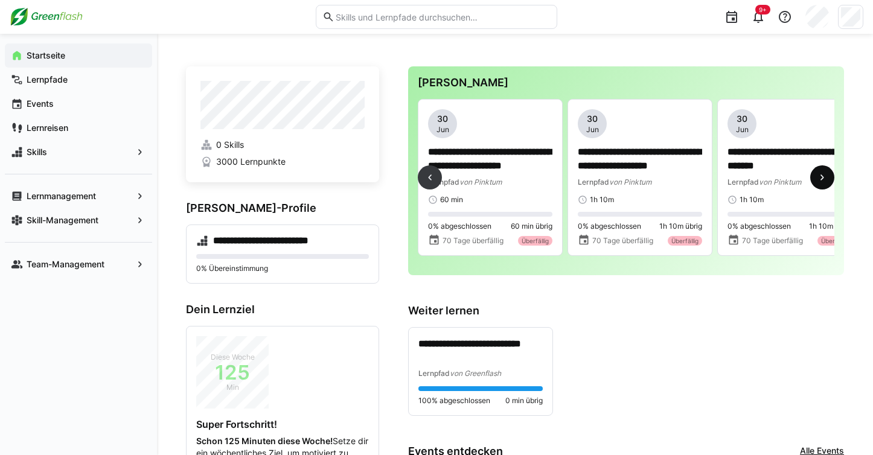
click at [823, 179] on eds-icon at bounding box center [823, 178] width 12 height 12
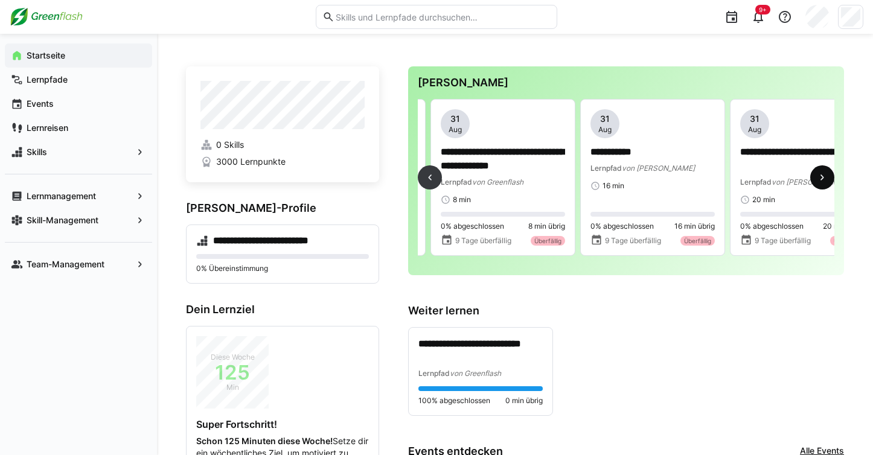
scroll to position [0, 2247]
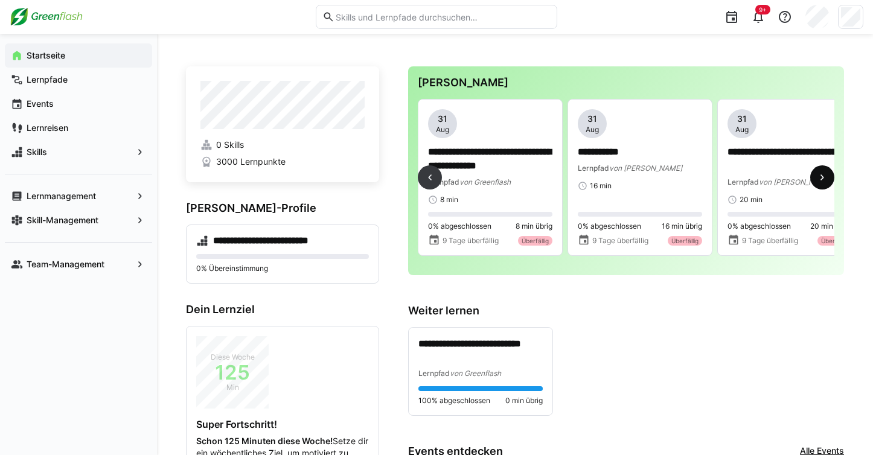
click at [823, 179] on eds-icon at bounding box center [823, 178] width 12 height 12
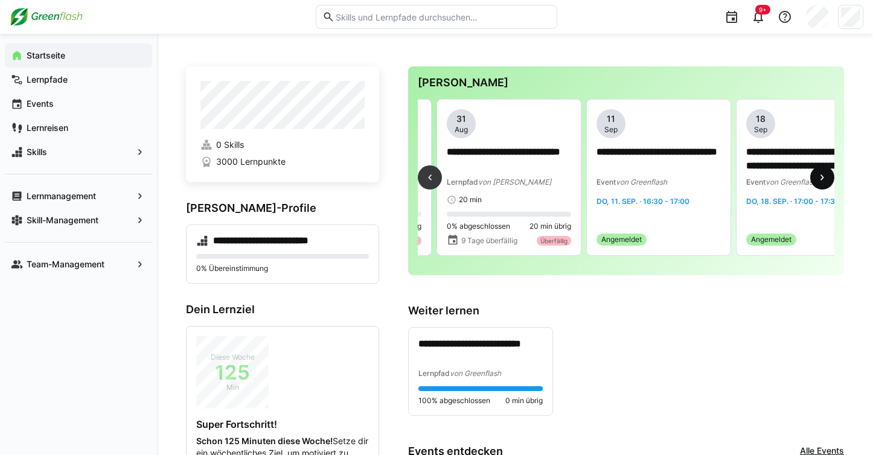
scroll to position [0, 2547]
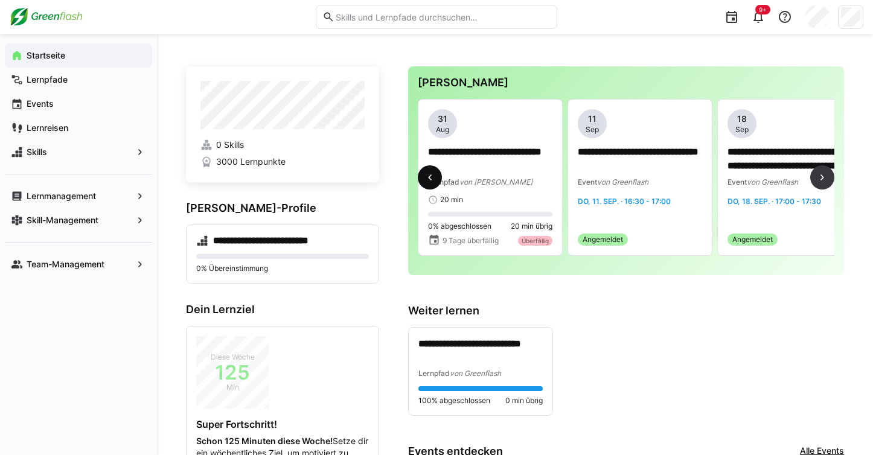
click at [439, 184] on span at bounding box center [430, 178] width 24 height 24
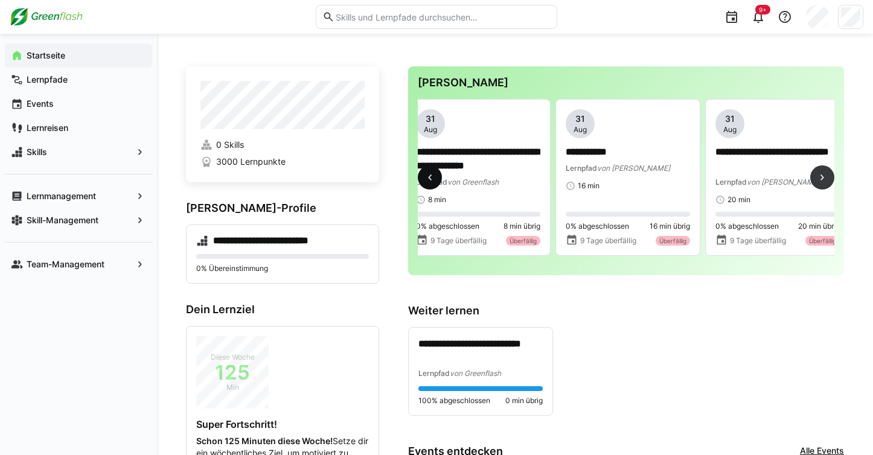
scroll to position [0, 2247]
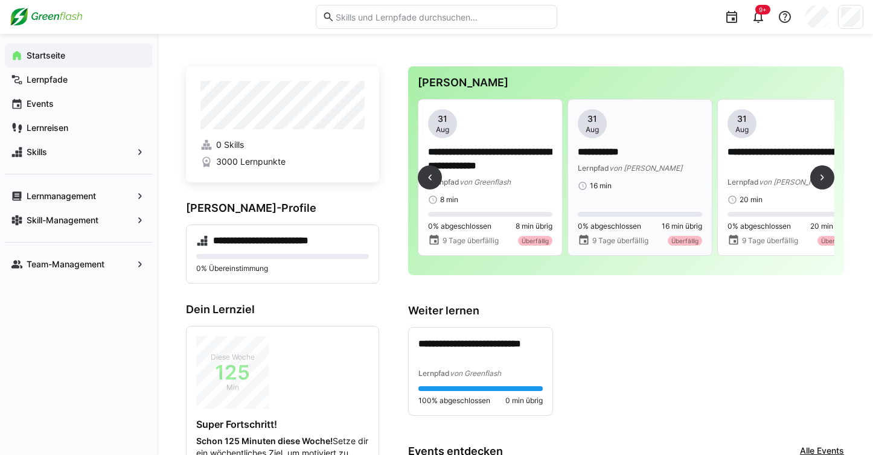
click at [616, 143] on div "**********" at bounding box center [640, 150] width 124 height 82
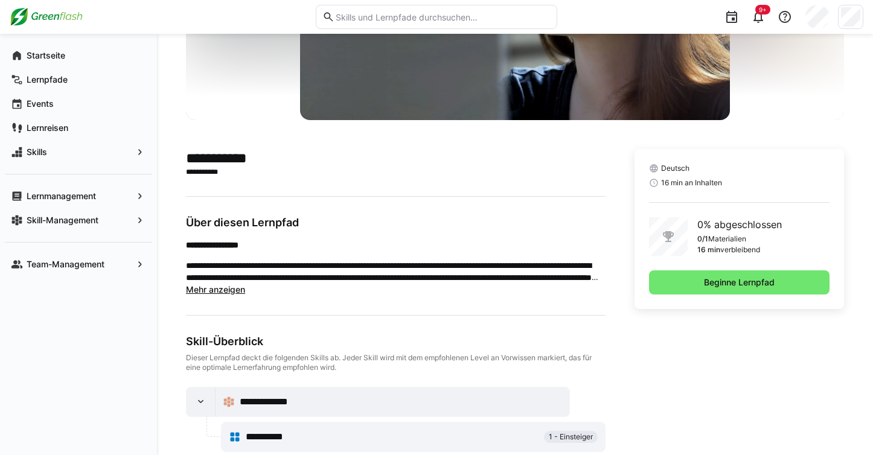
scroll to position [210, 0]
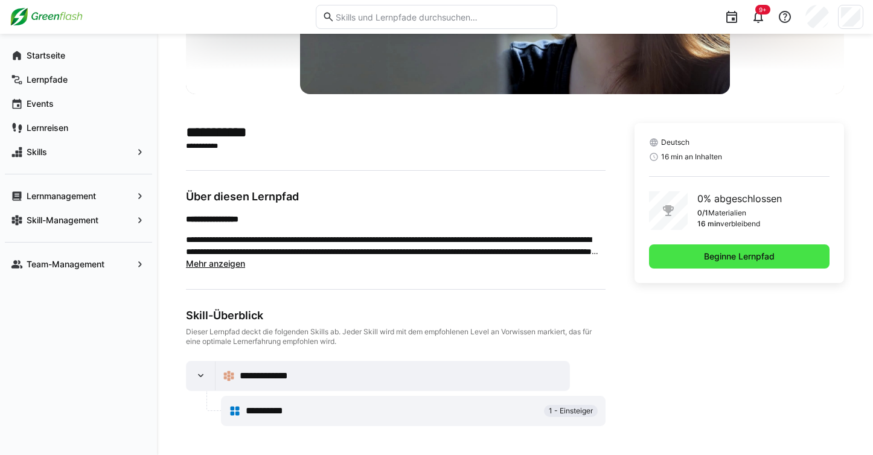
click at [655, 252] on span "Beginne Lernpfad" at bounding box center [739, 257] width 181 height 24
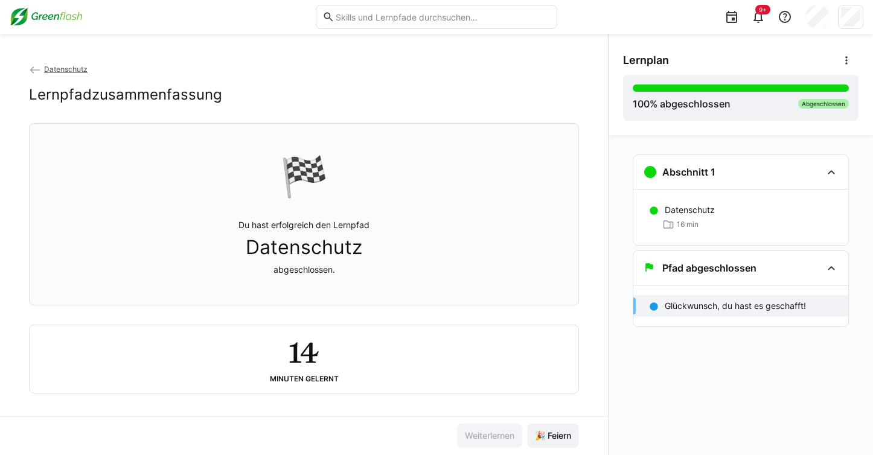
scroll to position [10, 0]
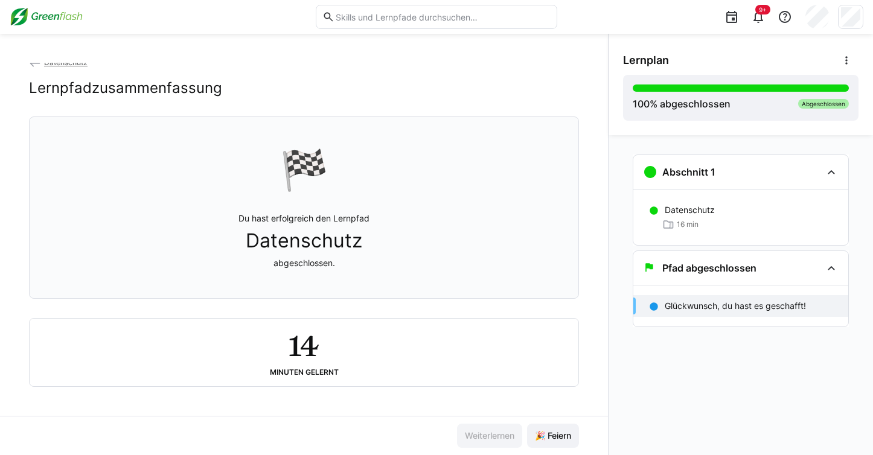
click at [47, 13] on img at bounding box center [46, 16] width 73 height 19
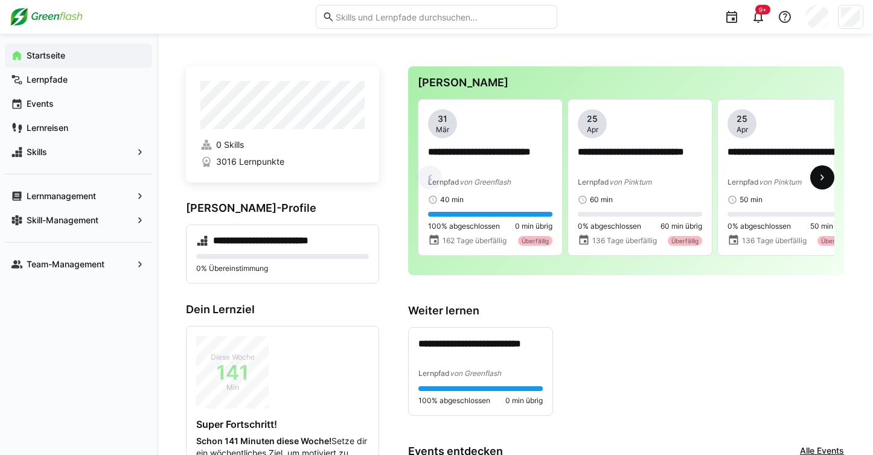
click at [819, 178] on eds-icon at bounding box center [823, 178] width 12 height 12
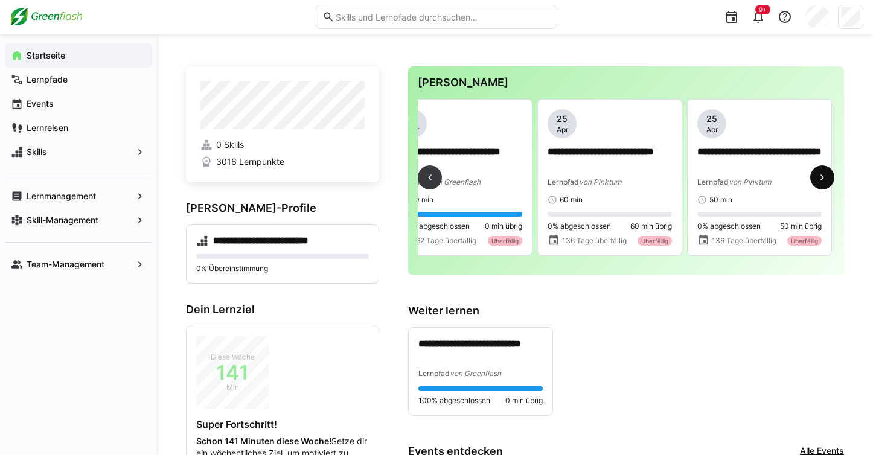
click at [819, 178] on eds-icon at bounding box center [823, 178] width 12 height 12
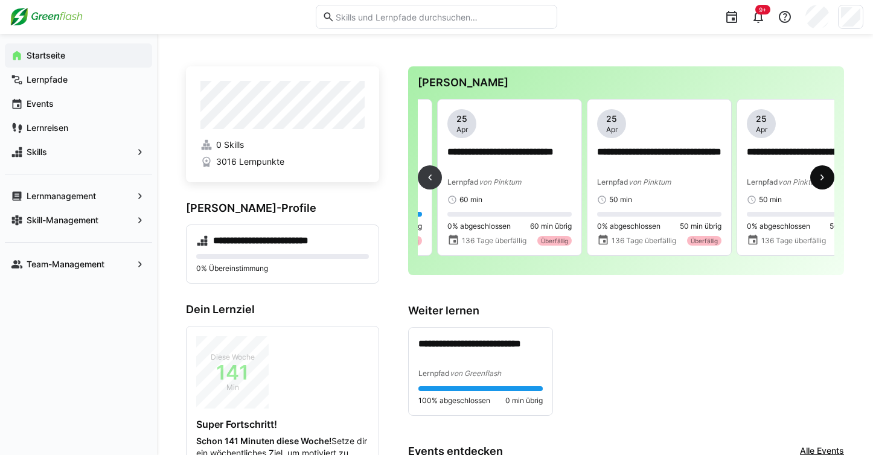
click at [819, 178] on eds-icon at bounding box center [823, 178] width 12 height 12
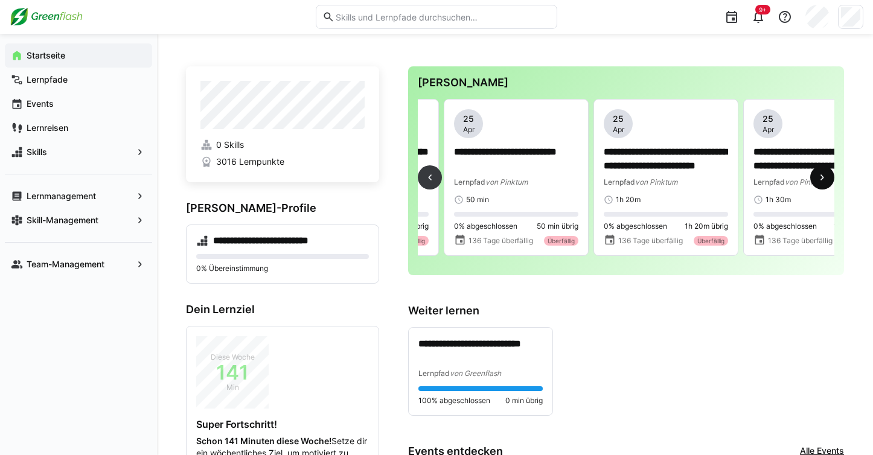
click at [819, 178] on eds-icon at bounding box center [823, 178] width 12 height 12
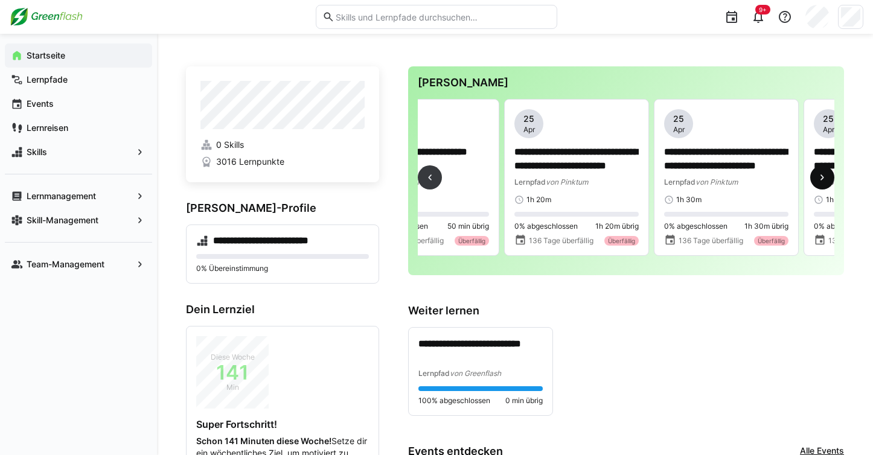
click at [819, 178] on eds-icon at bounding box center [823, 178] width 12 height 12
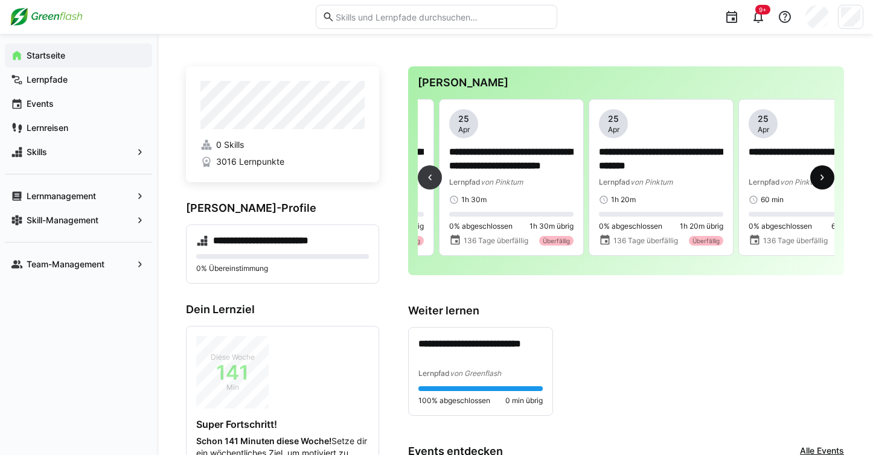
click at [819, 178] on eds-icon at bounding box center [823, 178] width 12 height 12
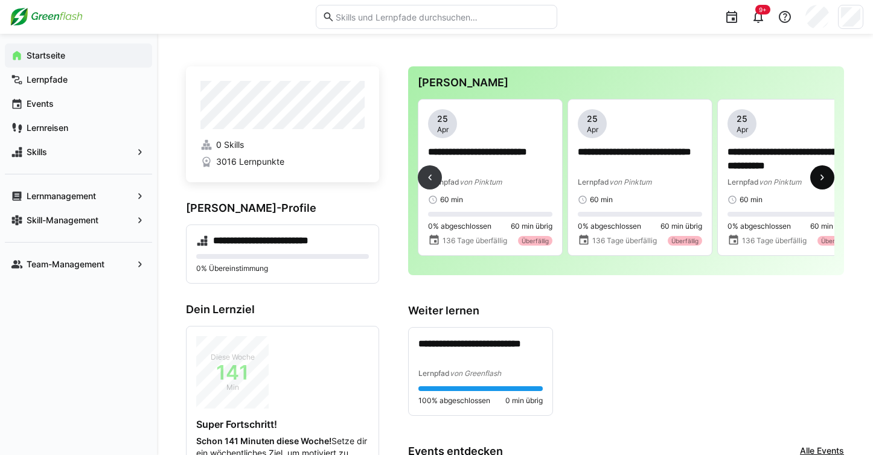
click at [819, 178] on eds-icon at bounding box center [823, 178] width 12 height 12
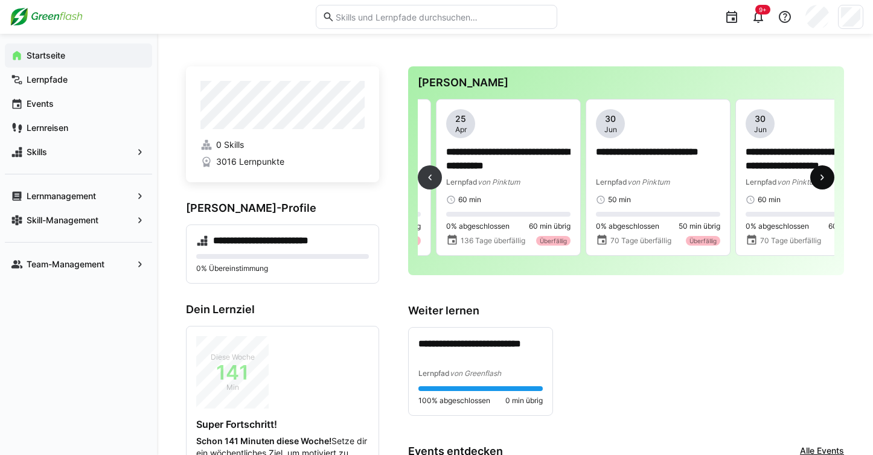
click at [819, 178] on eds-icon at bounding box center [823, 178] width 12 height 12
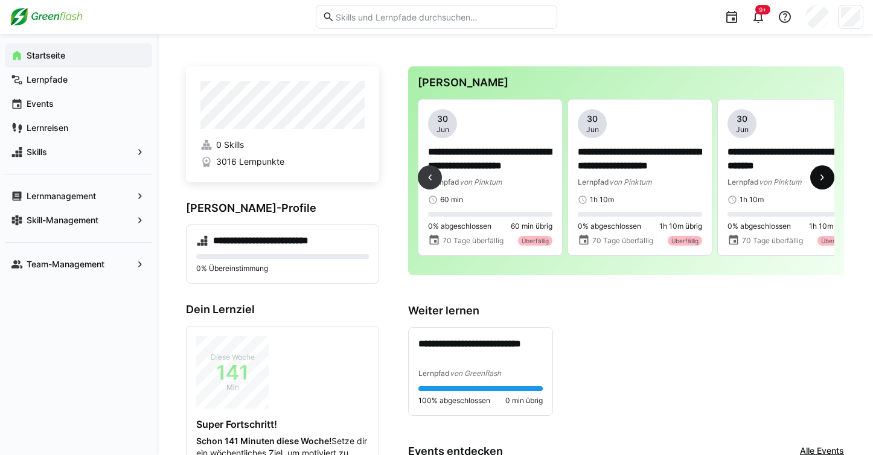
click at [819, 178] on eds-icon at bounding box center [823, 178] width 12 height 12
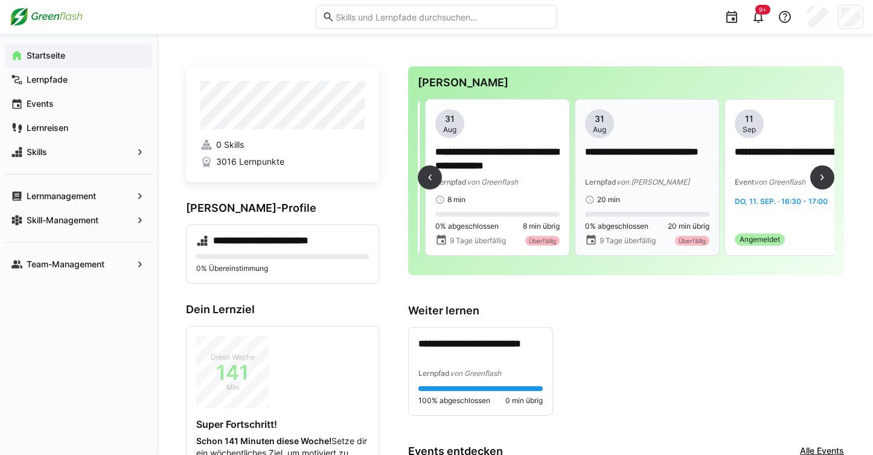
scroll to position [0, 2247]
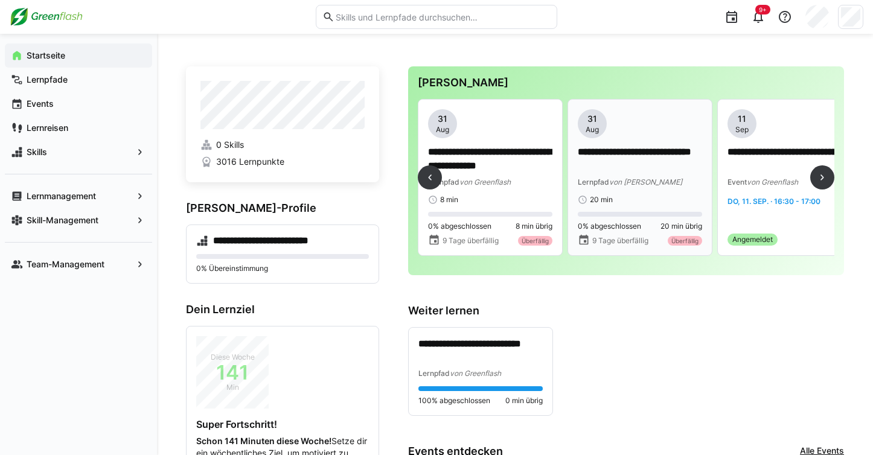
click at [626, 162] on p "**********" at bounding box center [640, 160] width 124 height 28
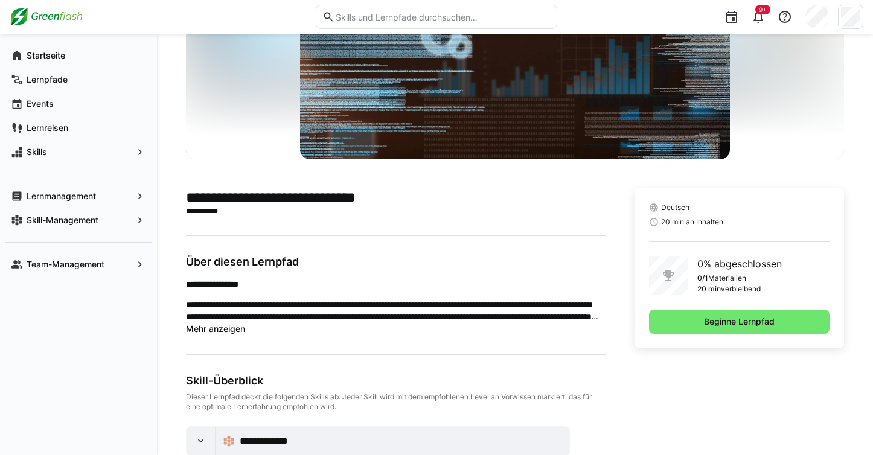
scroll to position [210, 0]
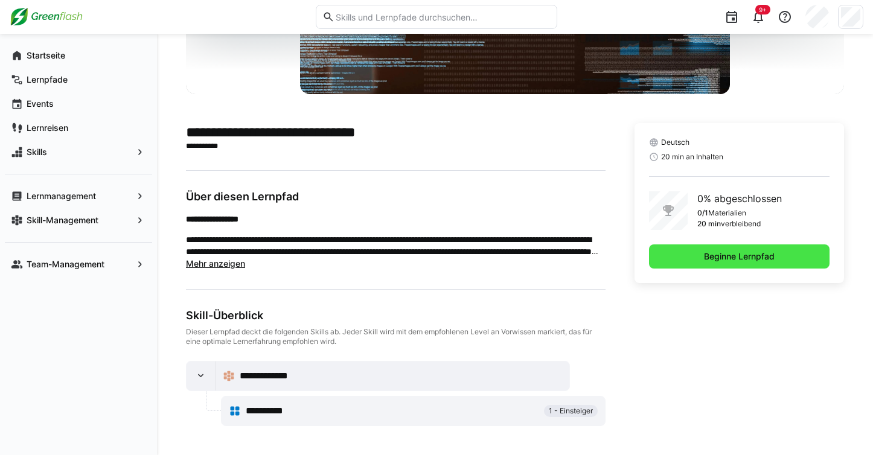
click at [684, 252] on span "Beginne Lernpfad" at bounding box center [739, 257] width 181 height 24
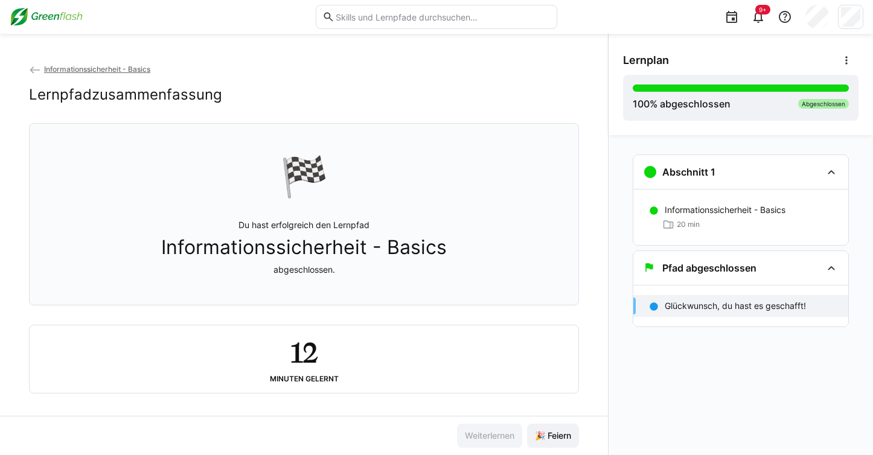
scroll to position [10, 0]
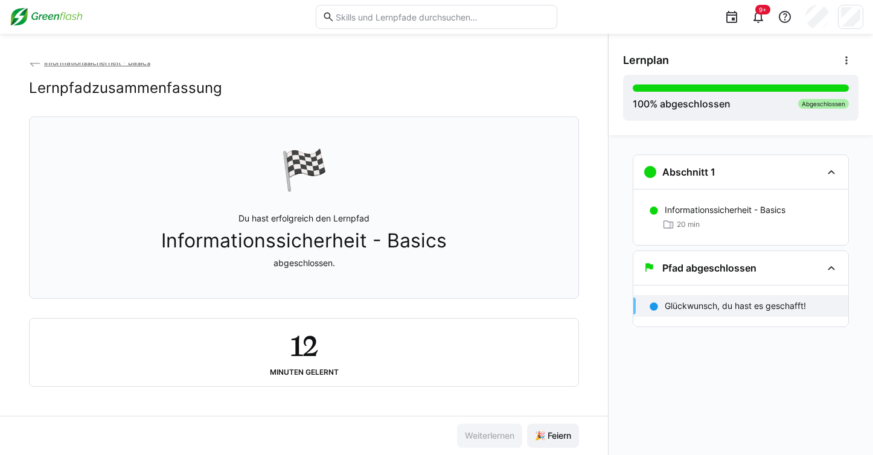
click at [43, 16] on img at bounding box center [46, 16] width 73 height 19
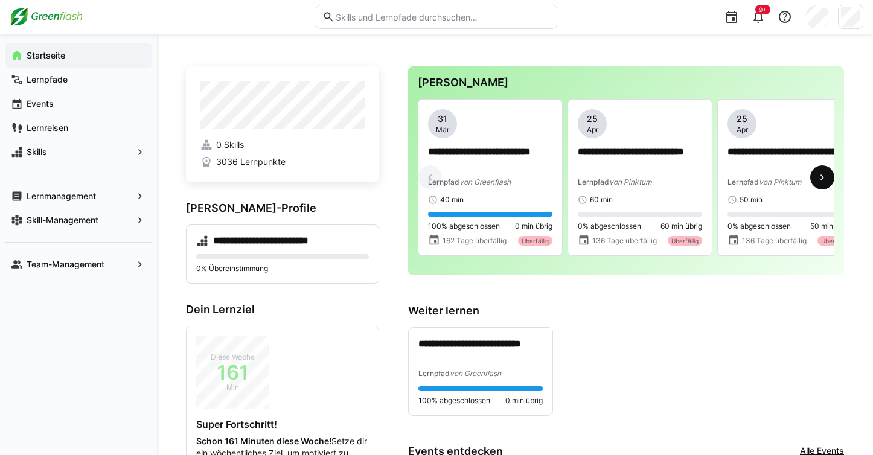
click at [827, 181] on eds-icon at bounding box center [823, 178] width 12 height 12
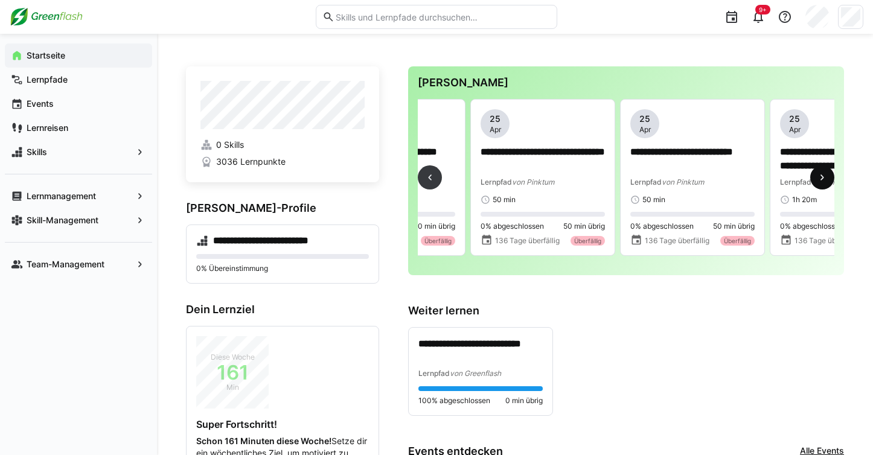
click at [827, 181] on eds-icon at bounding box center [823, 178] width 12 height 12
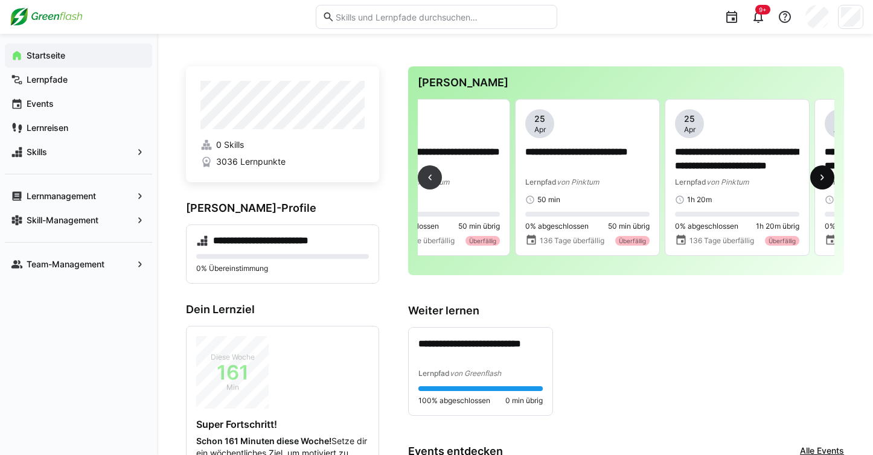
click at [827, 181] on eds-icon at bounding box center [823, 178] width 12 height 12
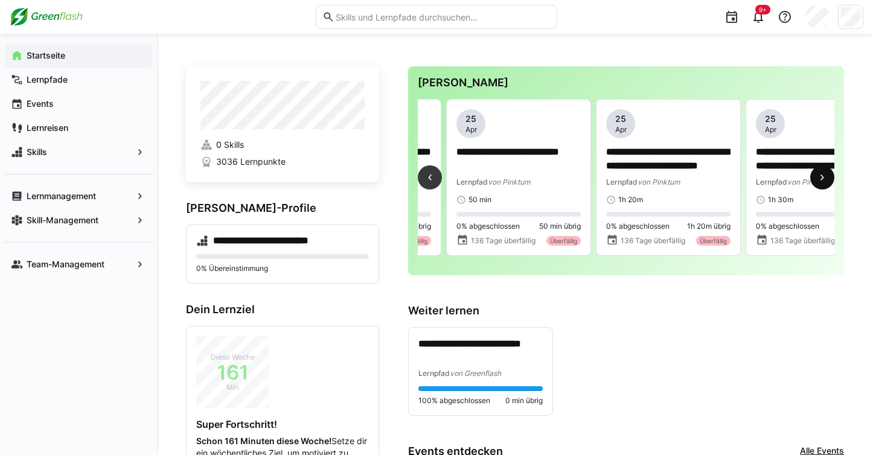
click at [827, 181] on eds-icon at bounding box center [823, 178] width 12 height 12
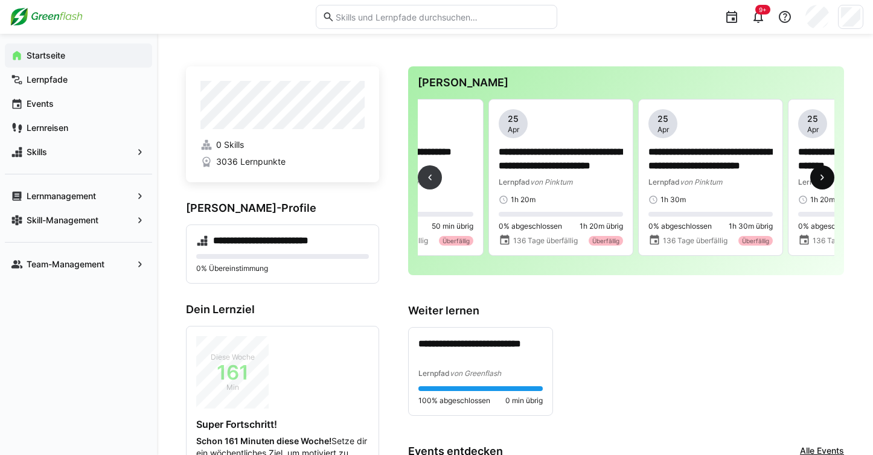
click at [827, 181] on eds-icon at bounding box center [823, 178] width 12 height 12
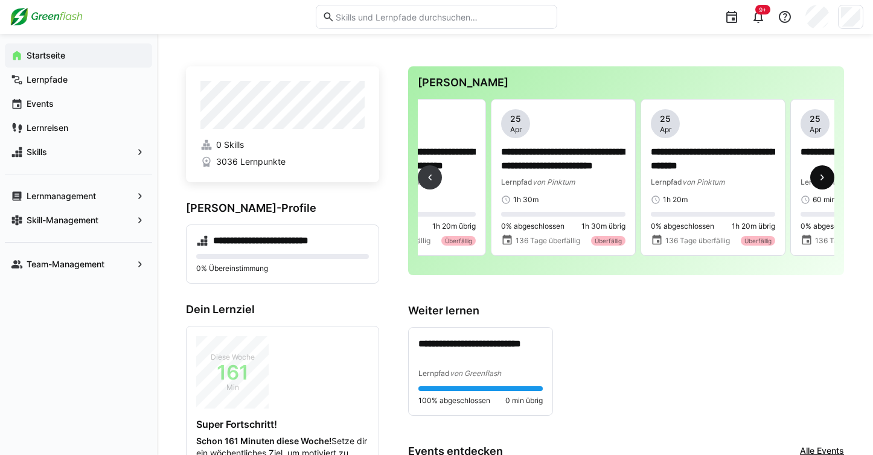
click at [827, 181] on eds-icon at bounding box center [823, 178] width 12 height 12
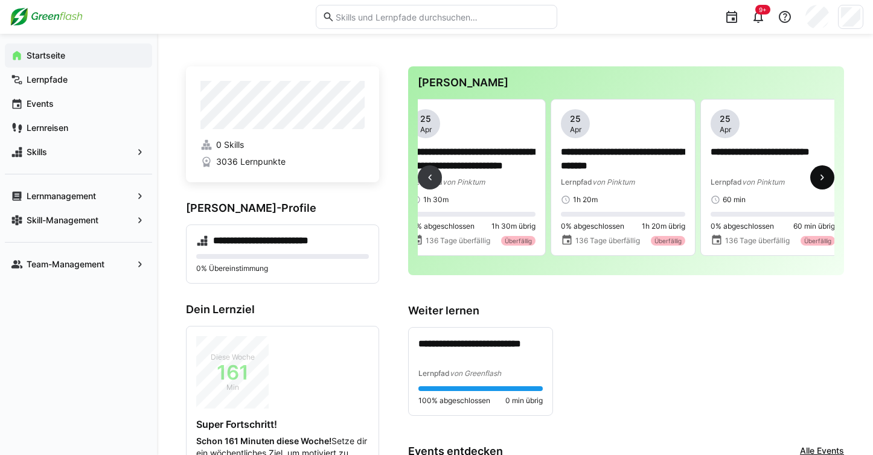
click at [827, 181] on eds-icon at bounding box center [823, 178] width 12 height 12
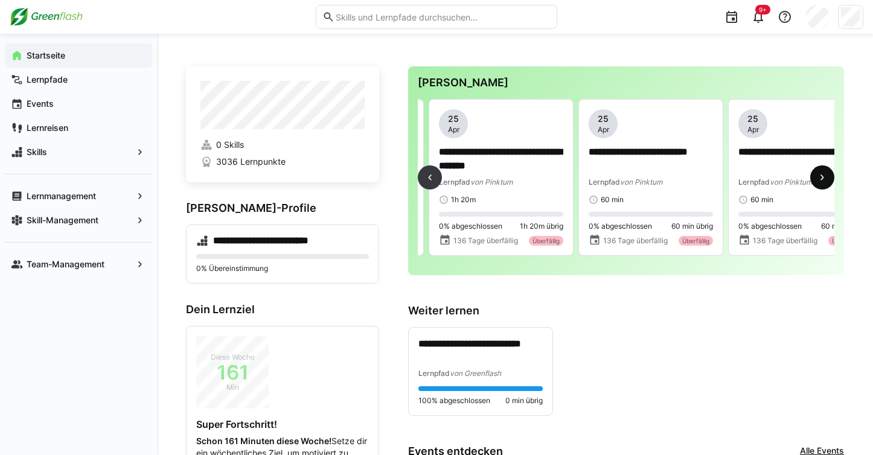
click at [827, 181] on eds-icon at bounding box center [823, 178] width 12 height 12
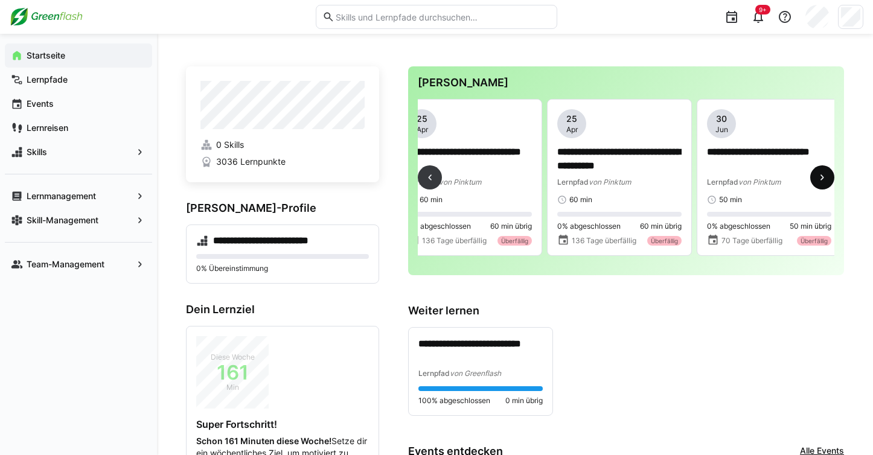
scroll to position [0, 1348]
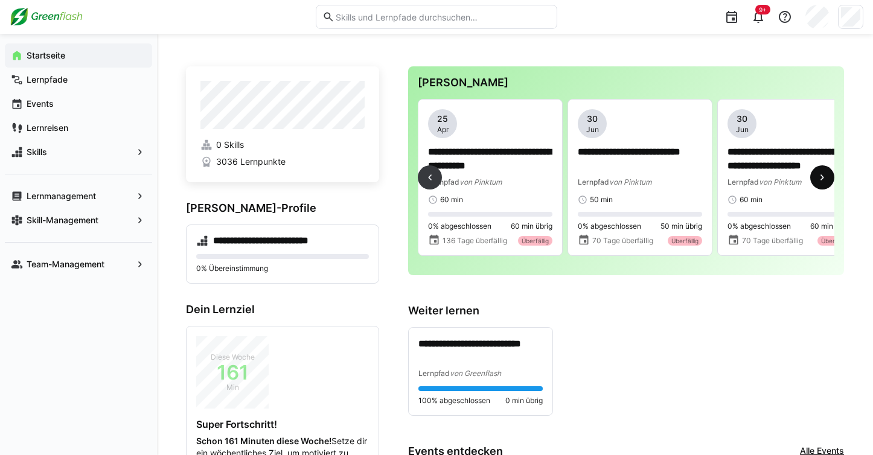
click at [827, 181] on eds-icon at bounding box center [823, 178] width 12 height 12
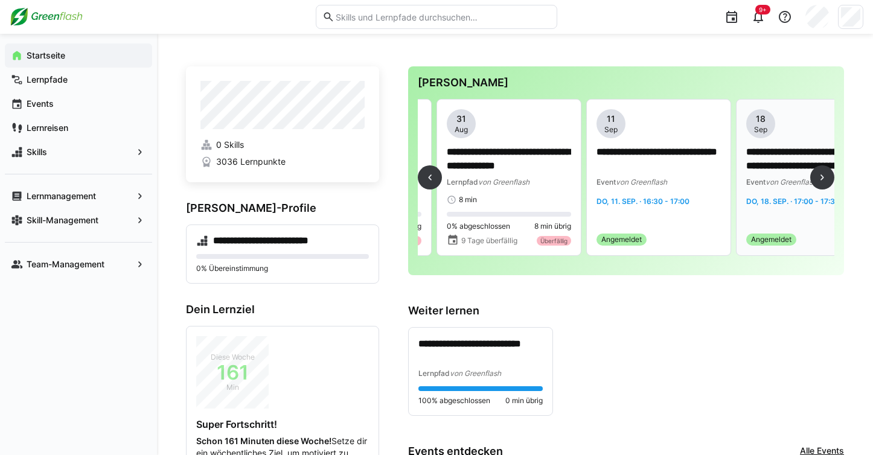
scroll to position [0, 2247]
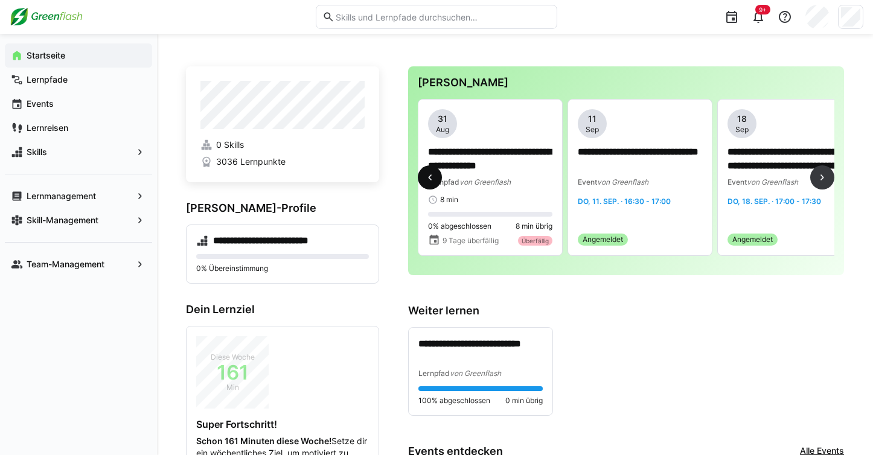
click at [429, 182] on eds-icon at bounding box center [430, 178] width 12 height 12
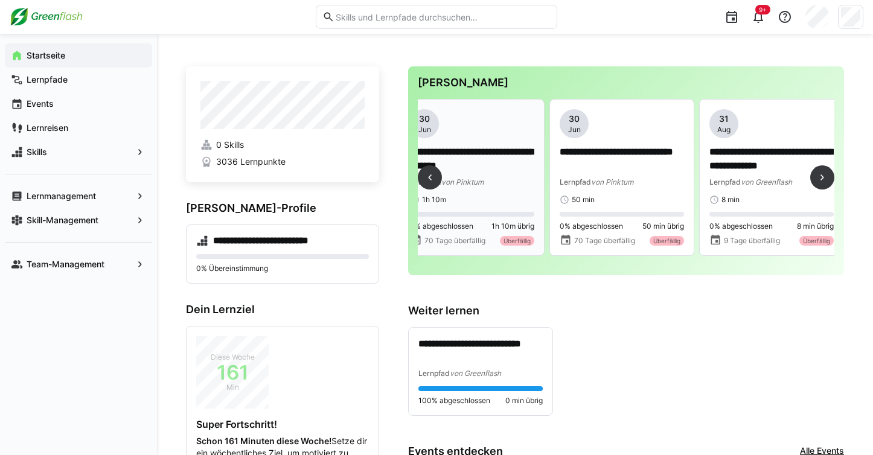
scroll to position [0, 1948]
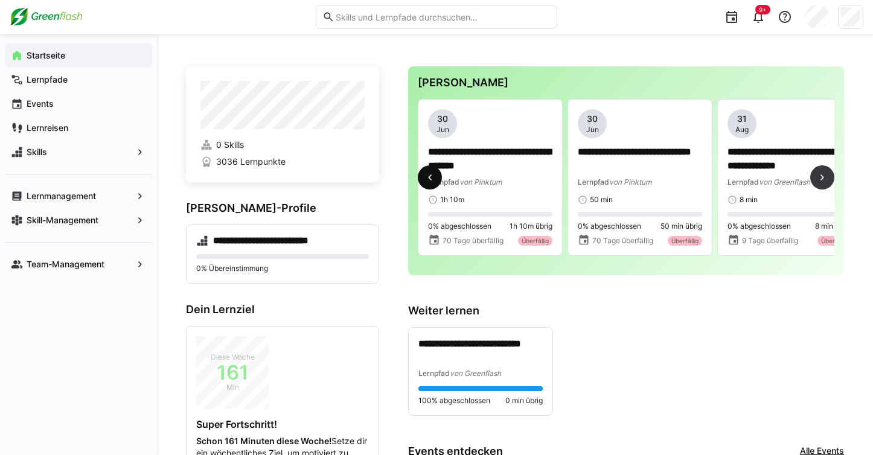
click at [427, 178] on eds-icon at bounding box center [430, 178] width 12 height 12
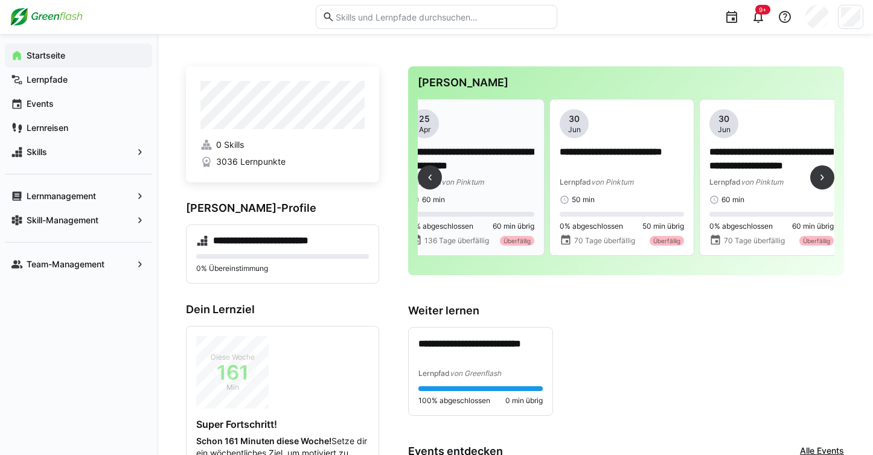
scroll to position [0, 1348]
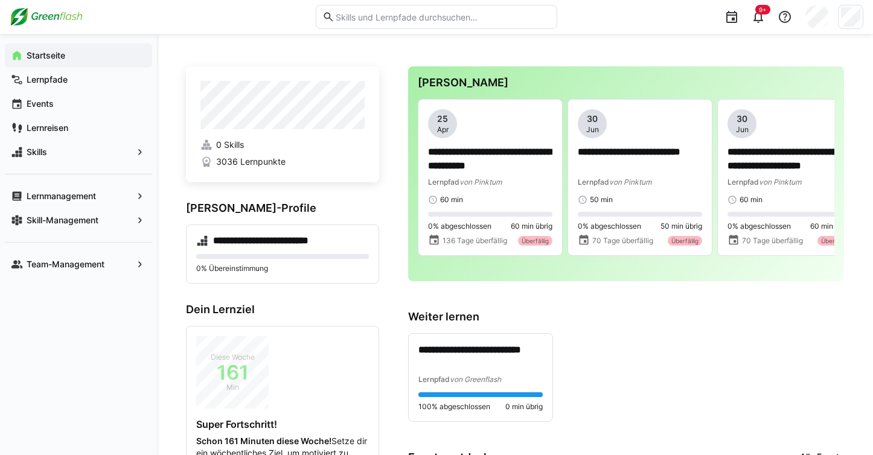
click at [648, 359] on div "**********" at bounding box center [626, 377] width 436 height 89
click at [66, 155] on span "Skills" at bounding box center [79, 152] width 108 height 12
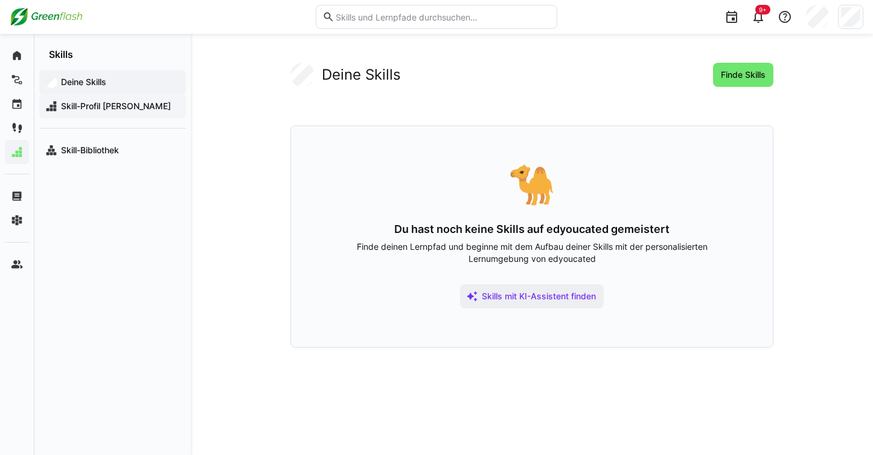
click at [113, 105] on span "Skill-Profil [PERSON_NAME]" at bounding box center [119, 106] width 121 height 12
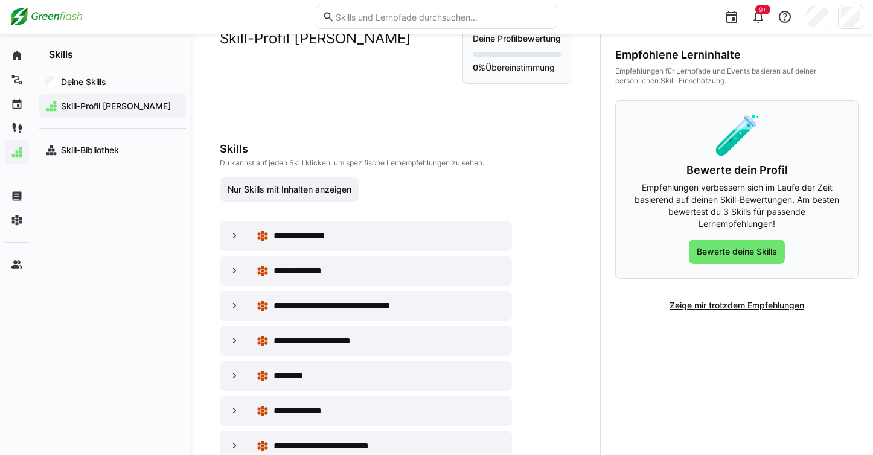
scroll to position [76, 0]
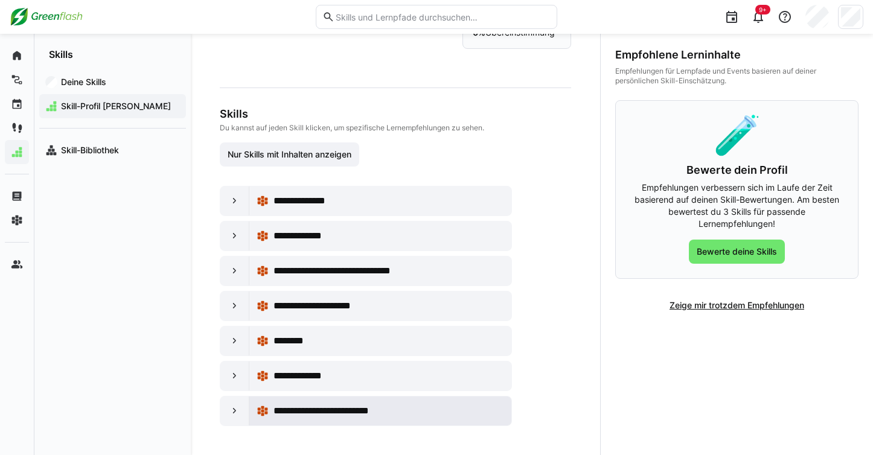
click at [336, 414] on span "**********" at bounding box center [336, 411] width 125 height 14
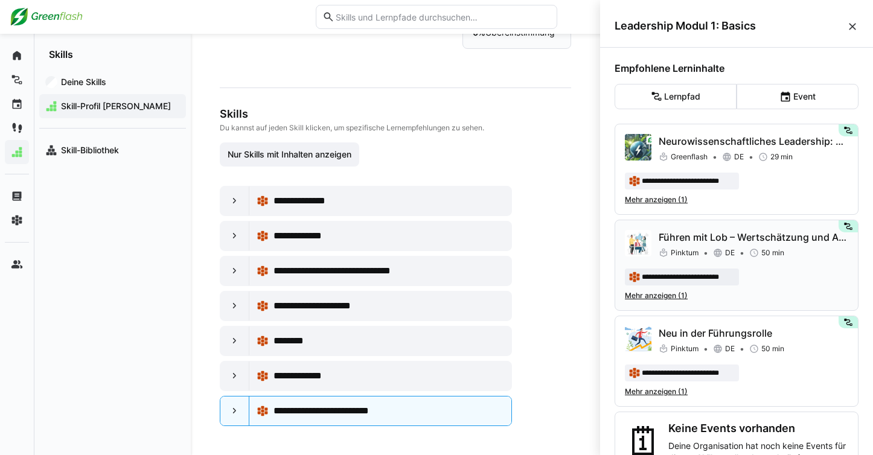
click at [757, 247] on div "Pinktum DE 50 min" at bounding box center [754, 253] width 190 height 12
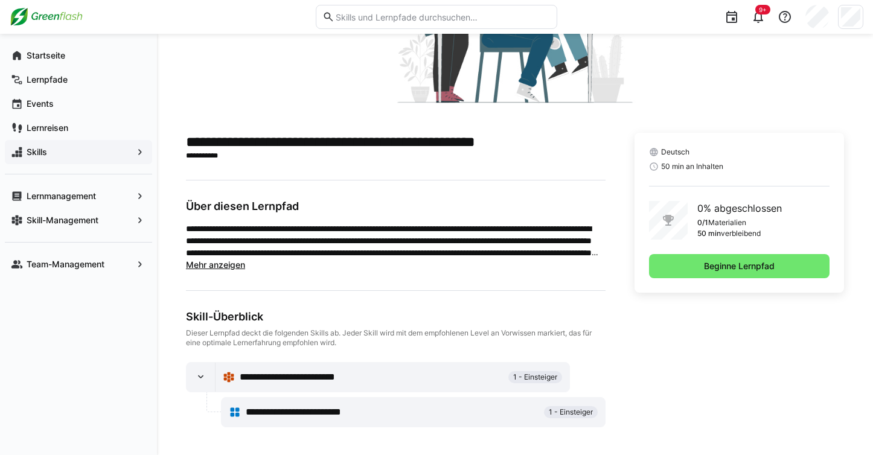
scroll to position [202, 0]
